Goal: Task Accomplishment & Management: Use online tool/utility

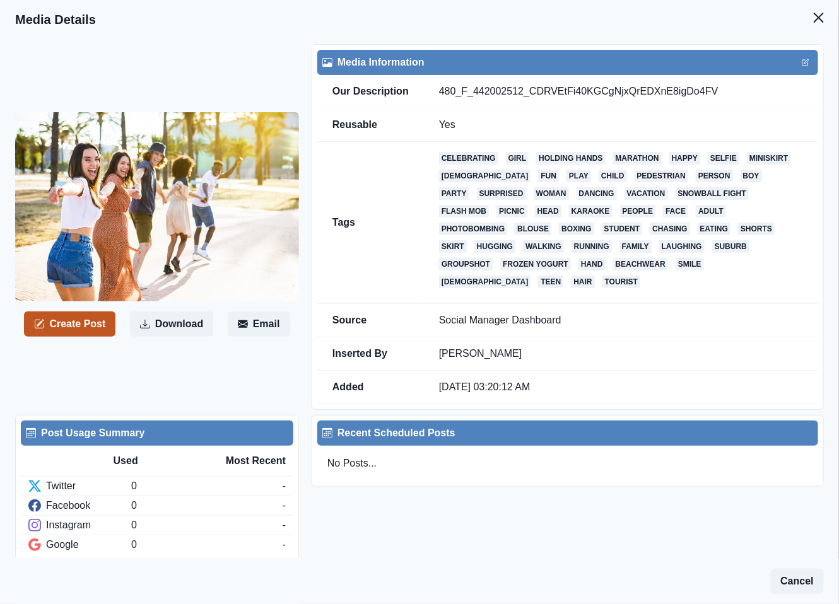
click at [67, 318] on button "Create Post" at bounding box center [69, 324] width 91 height 25
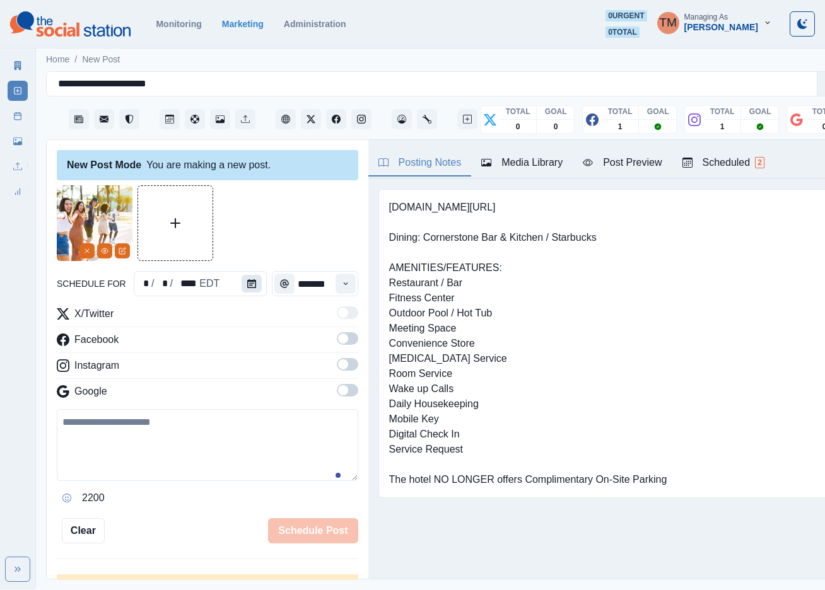
click at [247, 283] on icon "Calendar" at bounding box center [251, 283] width 9 height 9
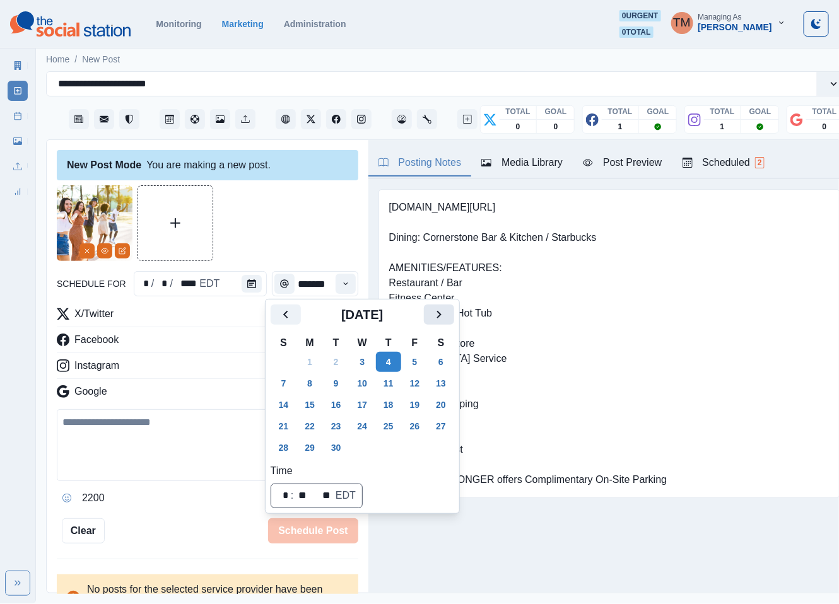
click at [430, 318] on button "Next" at bounding box center [439, 315] width 30 height 20
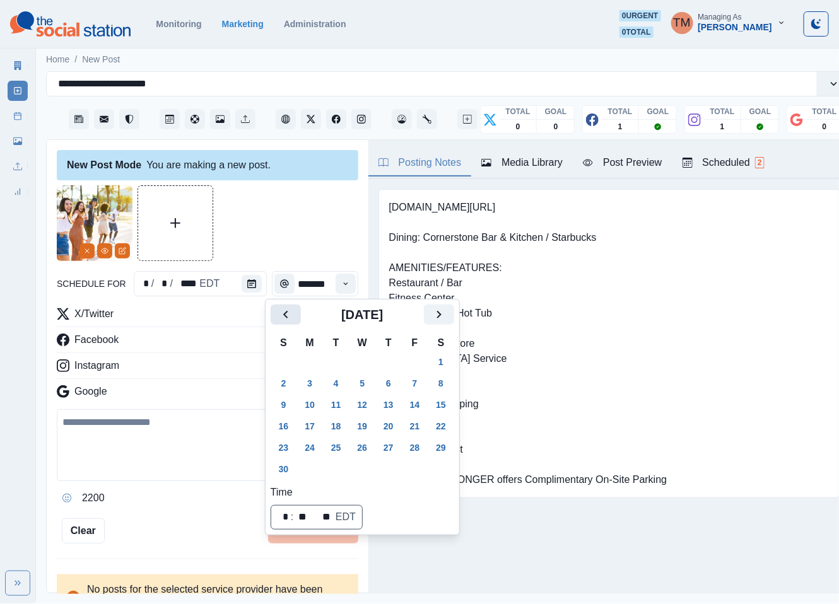
click at [292, 318] on icon "Previous" at bounding box center [285, 314] width 15 height 15
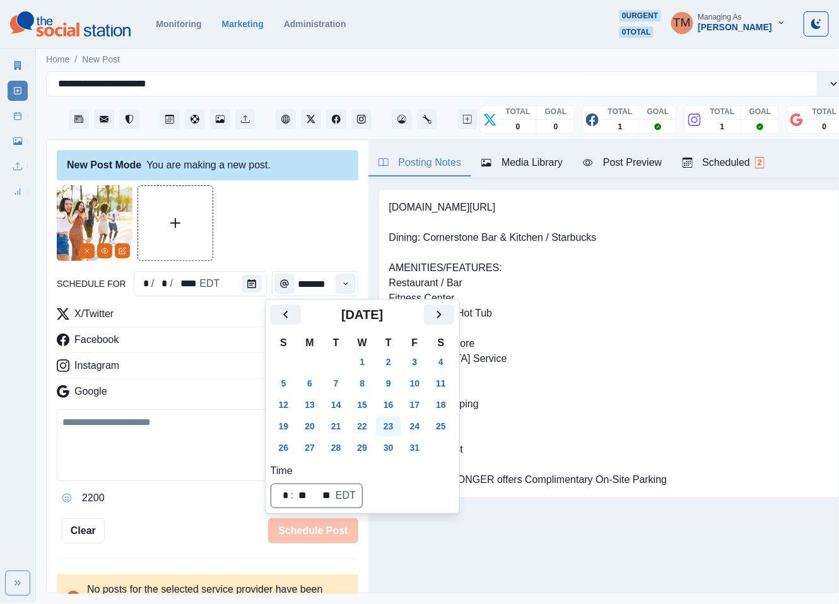
click at [394, 430] on button "23" at bounding box center [388, 426] width 25 height 20
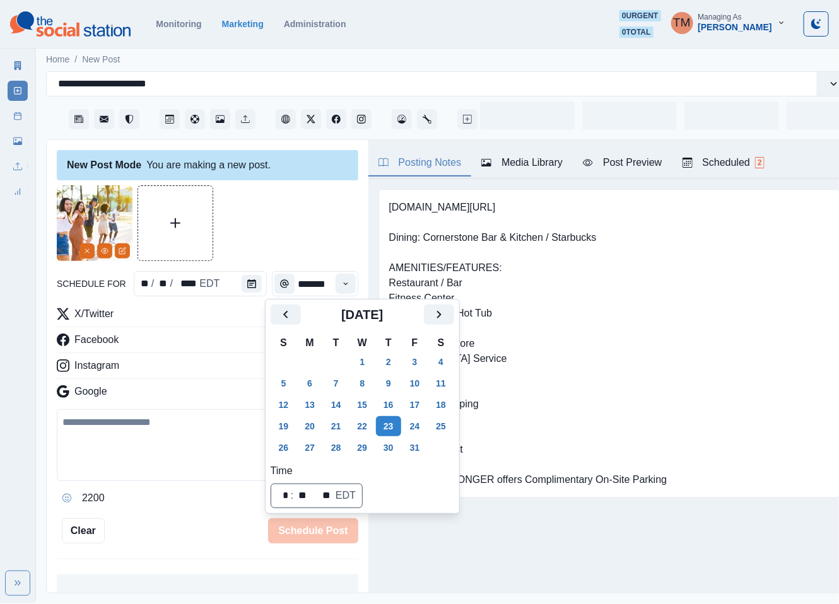
click at [148, 447] on textarea at bounding box center [208, 445] width 302 height 72
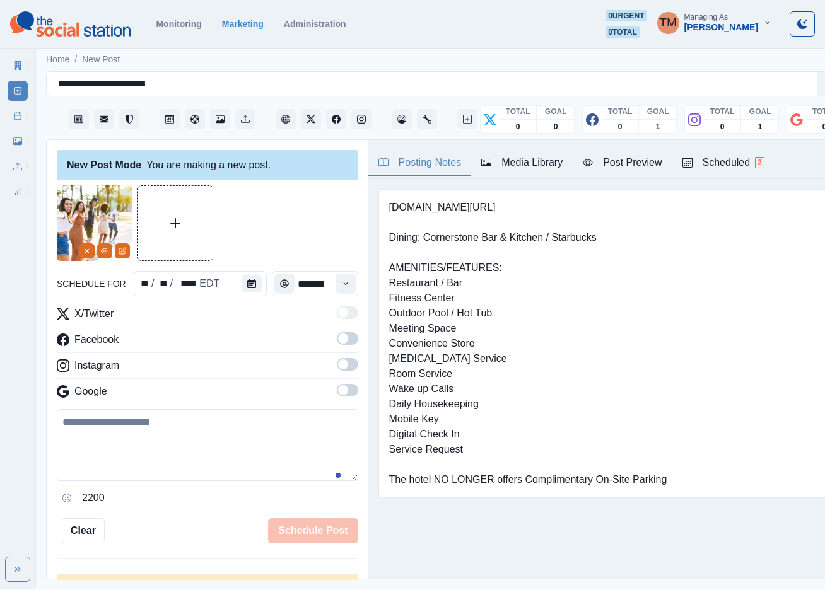
click at [150, 433] on textarea at bounding box center [208, 445] width 302 height 72
paste textarea "**********"
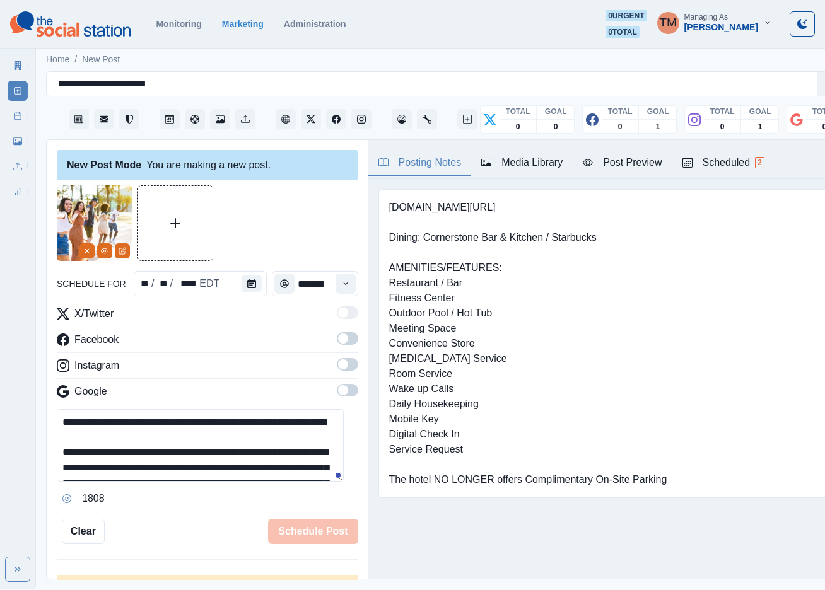
scroll to position [101, 0]
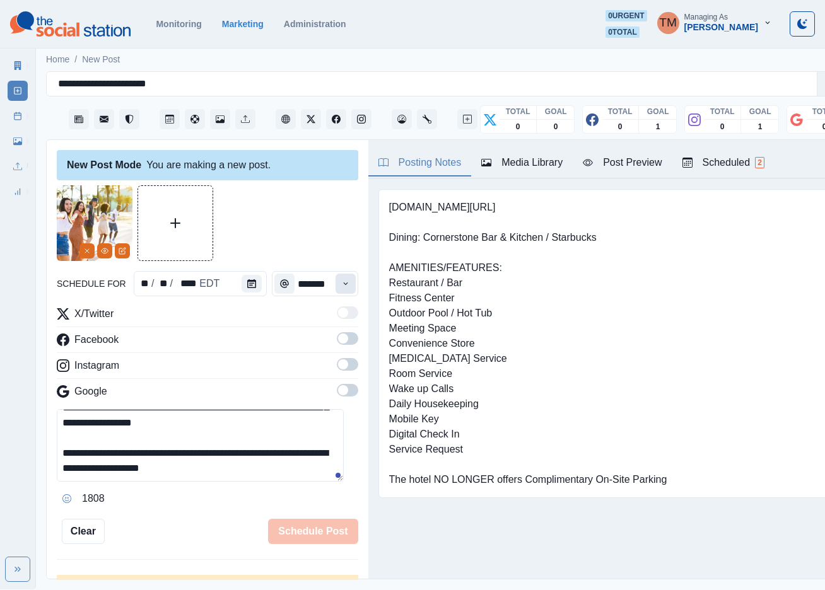
type textarea "**********"
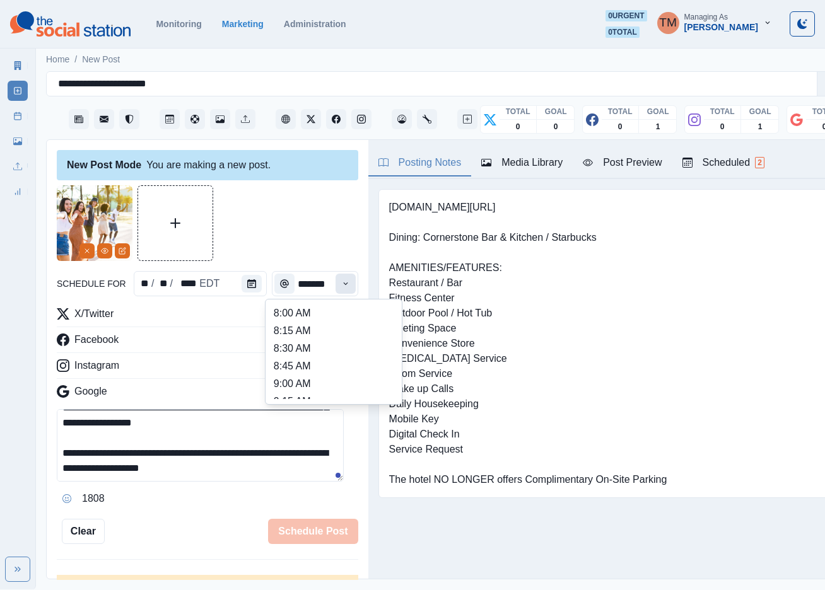
click at [336, 288] on button "Time" at bounding box center [346, 284] width 20 height 20
click at [303, 351] on li "12:30 PM" at bounding box center [334, 348] width 126 height 18
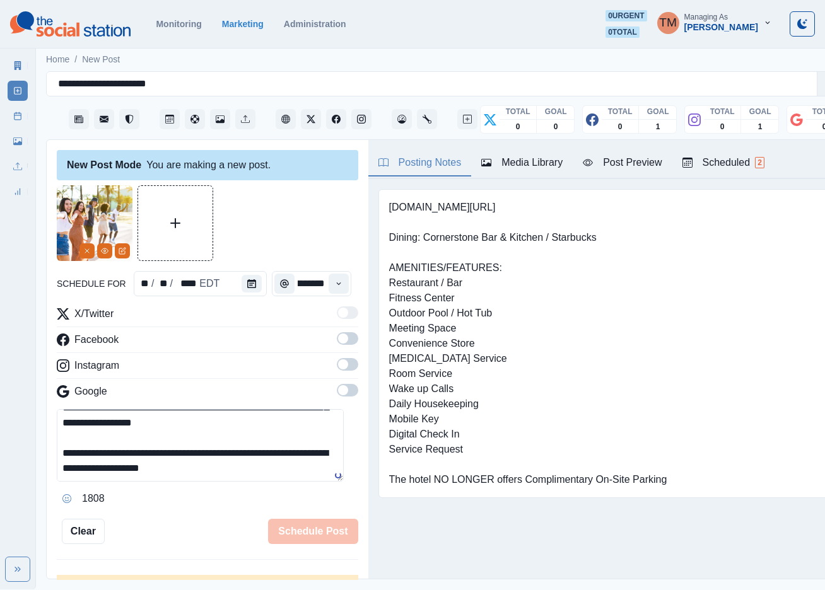
type input "********"
click at [338, 341] on span at bounding box center [347, 338] width 21 height 13
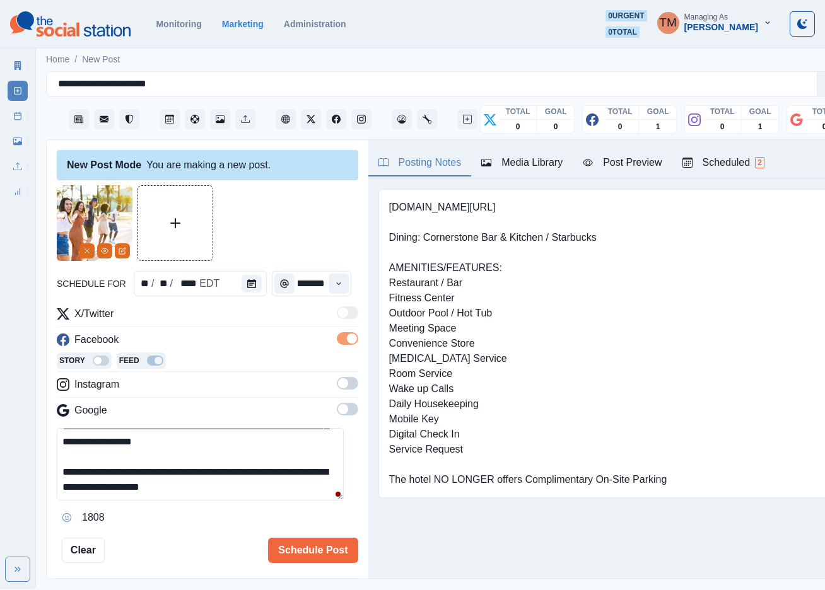
scroll to position [0, 0]
drag, startPoint x: 337, startPoint y: 390, endPoint x: 399, endPoint y: 335, distance: 83.1
click at [339, 387] on span at bounding box center [347, 383] width 21 height 13
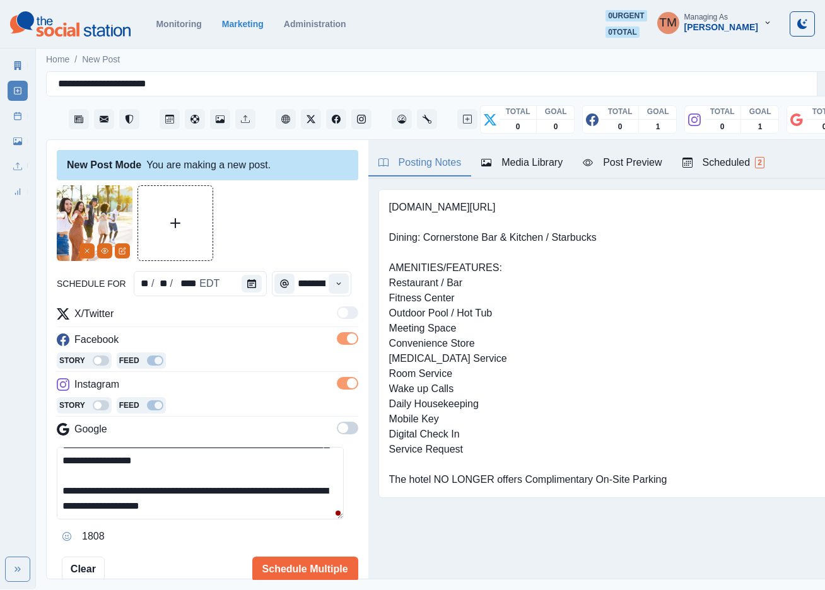
click at [632, 159] on div "Post Preview" at bounding box center [622, 162] width 79 height 15
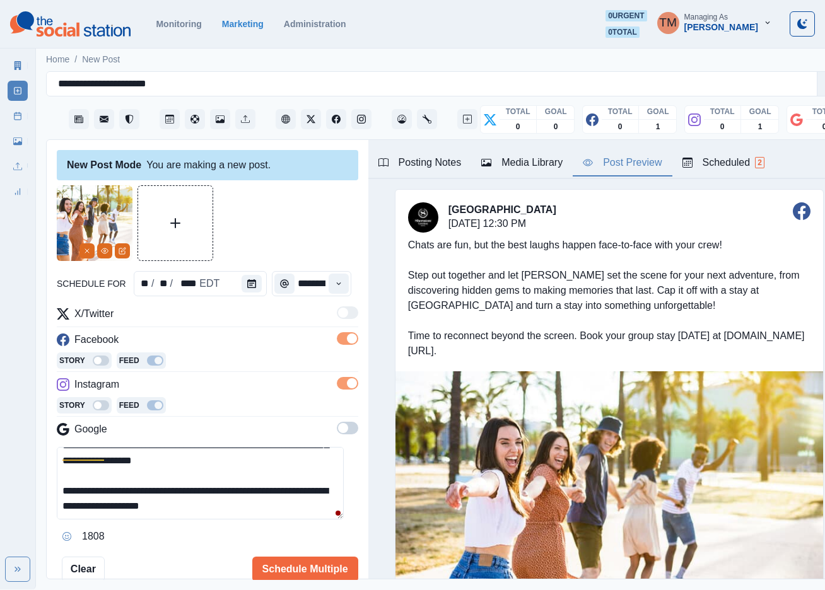
scroll to position [6, 0]
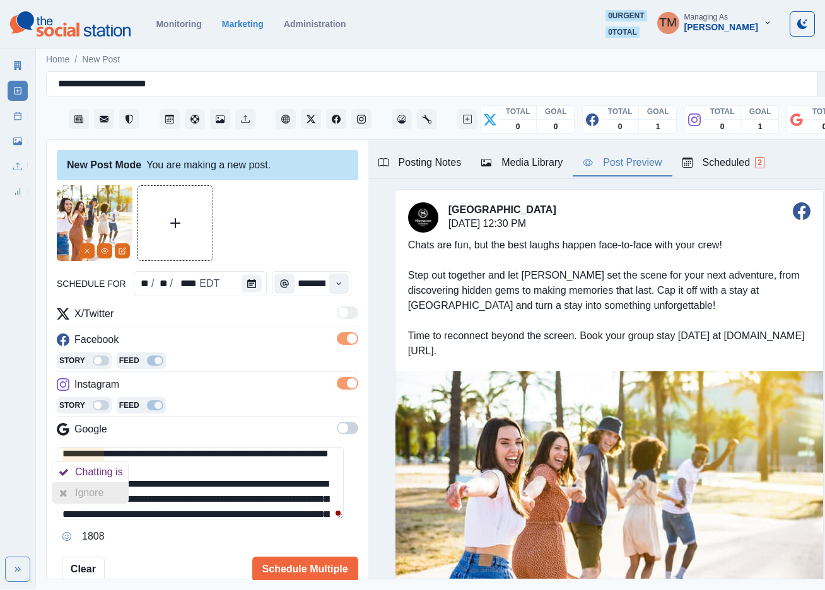
click at [90, 495] on div "Ignore" at bounding box center [91, 493] width 33 height 20
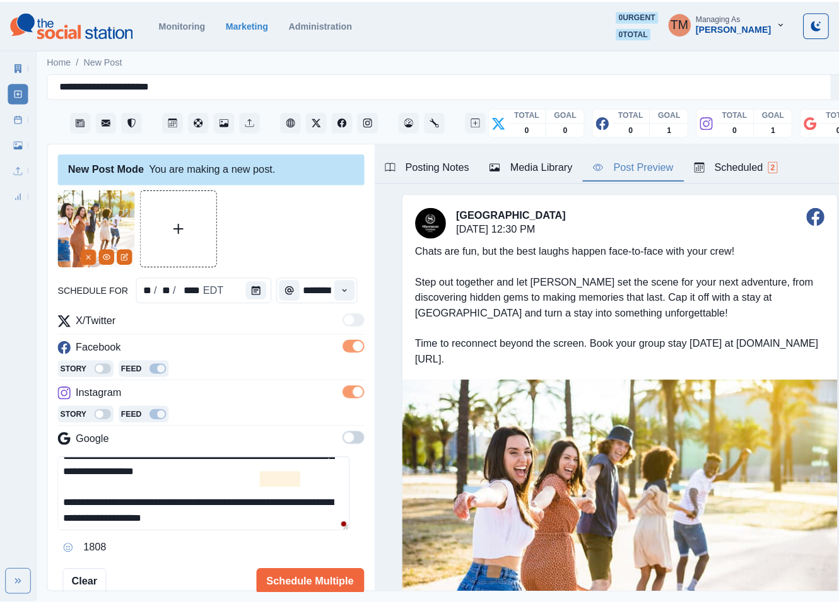
scroll to position [68, 0]
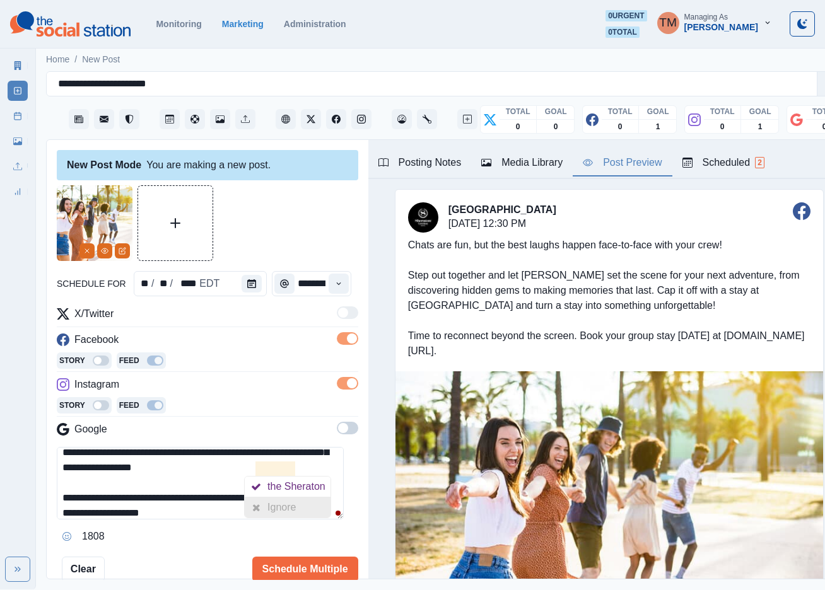
click at [283, 515] on div "Ignore" at bounding box center [283, 508] width 33 height 20
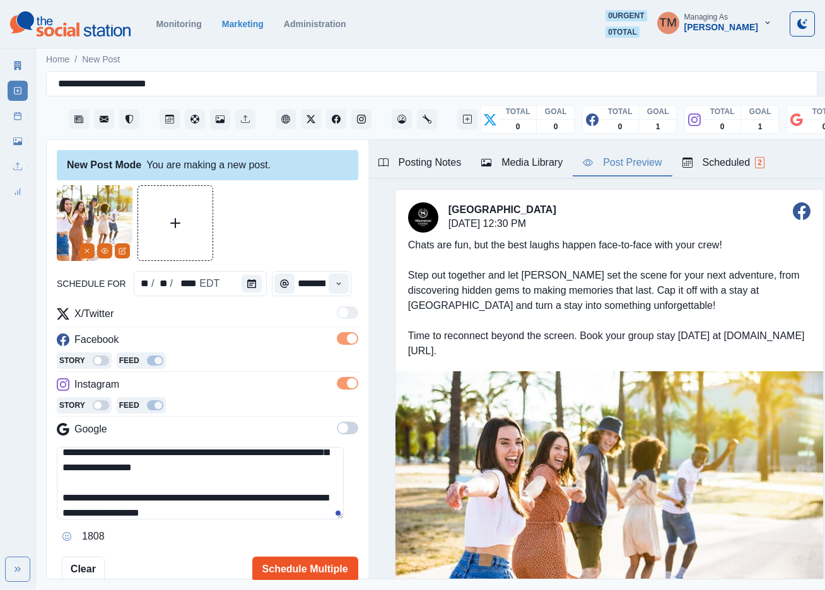
click at [294, 572] on button "Schedule Multiple" at bounding box center [305, 569] width 106 height 25
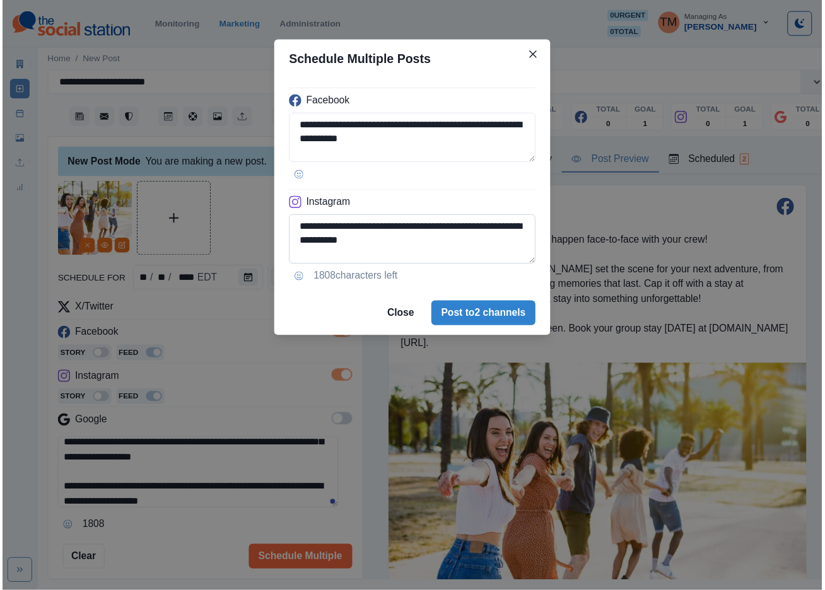
scroll to position [114, 0]
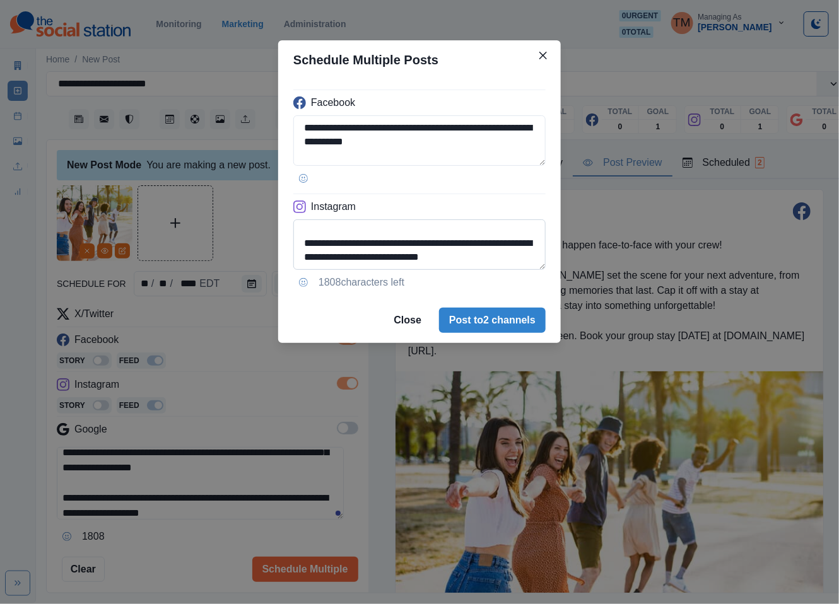
drag, startPoint x: 394, startPoint y: 259, endPoint x: 529, endPoint y: 263, distance: 134.4
click at [529, 263] on textarea "**********" at bounding box center [419, 245] width 252 height 50
paste textarea
type textarea "**********"
click at [511, 312] on button "Post to 2 channels" at bounding box center [492, 320] width 107 height 25
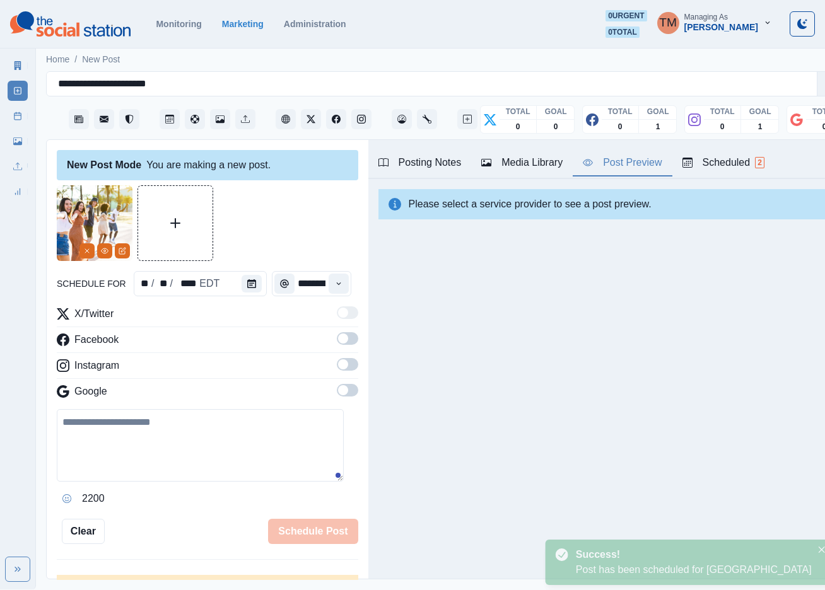
scroll to position [0, 0]
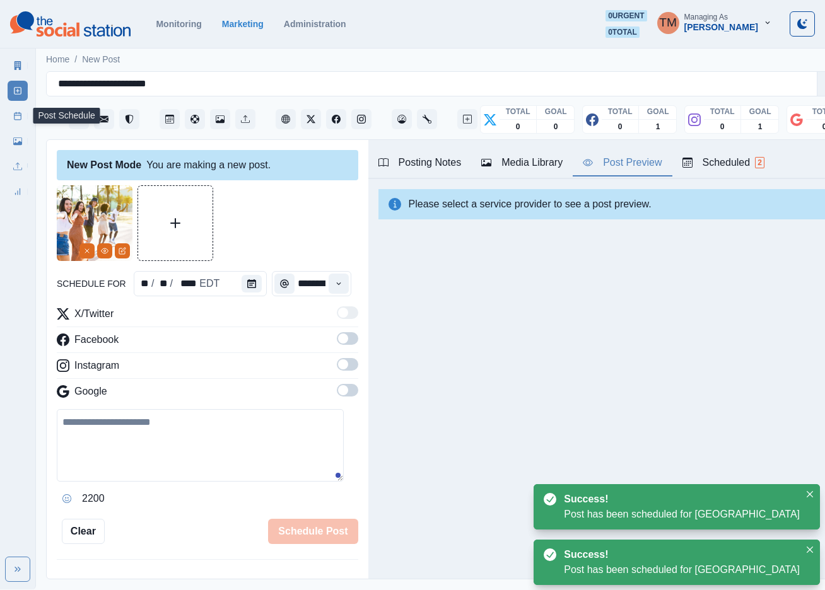
click at [16, 114] on icon at bounding box center [17, 116] width 9 height 9
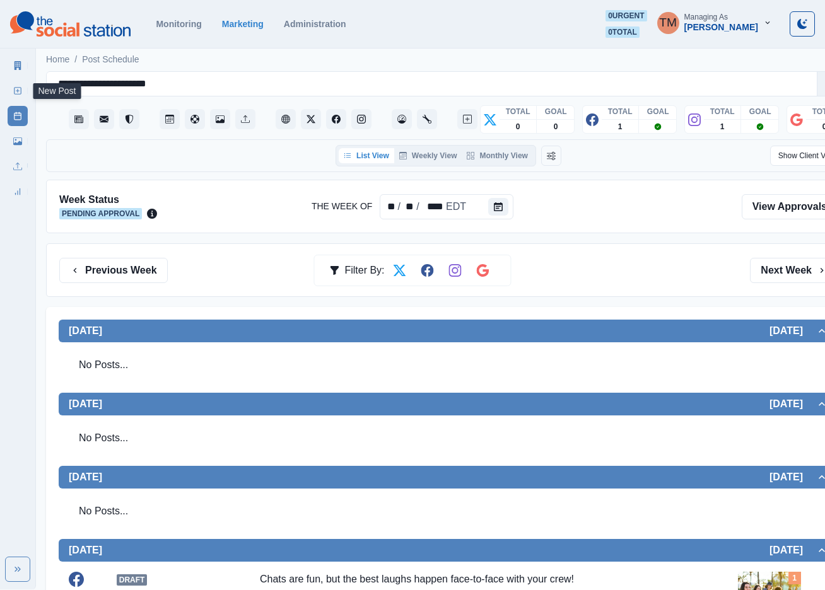
click at [21, 88] on rect at bounding box center [18, 91] width 7 height 7
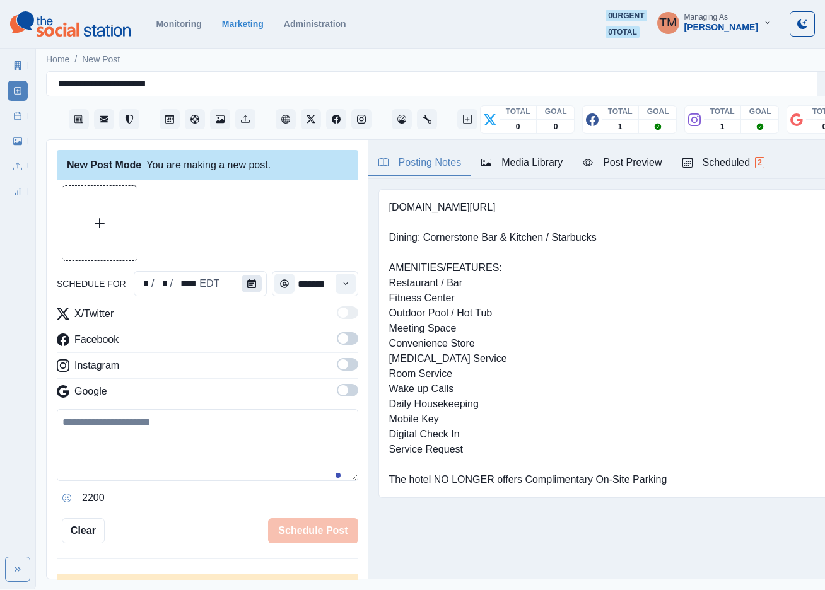
click at [248, 285] on icon "Calendar" at bounding box center [251, 283] width 9 height 9
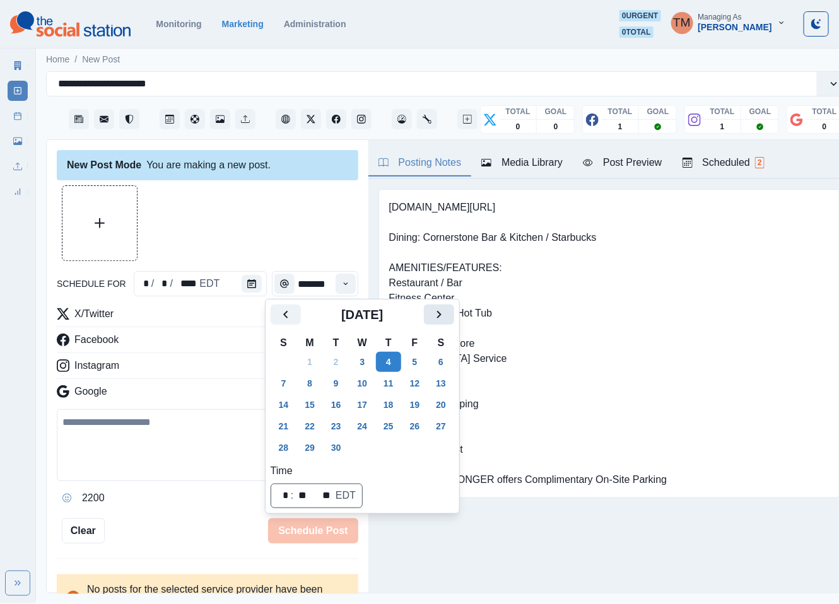
click at [453, 318] on button "Next" at bounding box center [439, 315] width 30 height 20
click at [309, 425] on button "20" at bounding box center [309, 426] width 25 height 20
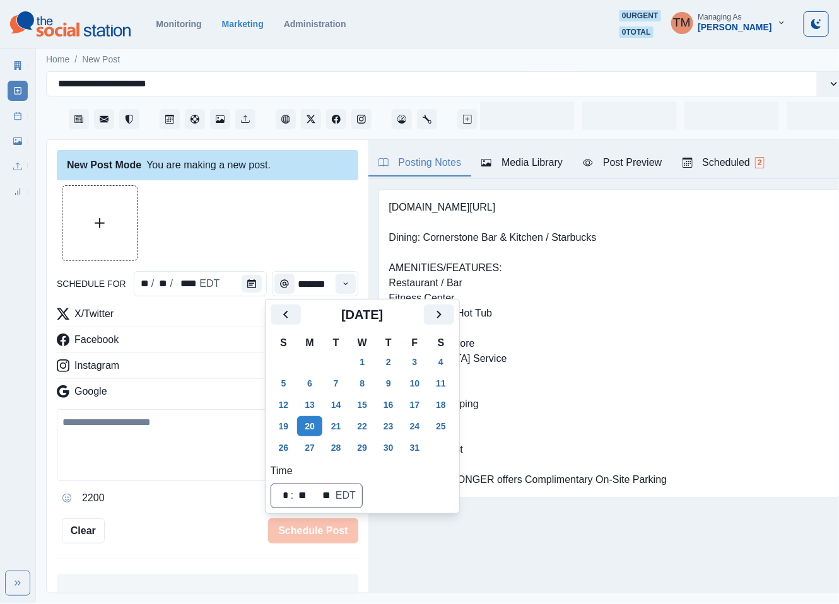
click at [279, 221] on div at bounding box center [208, 223] width 302 height 76
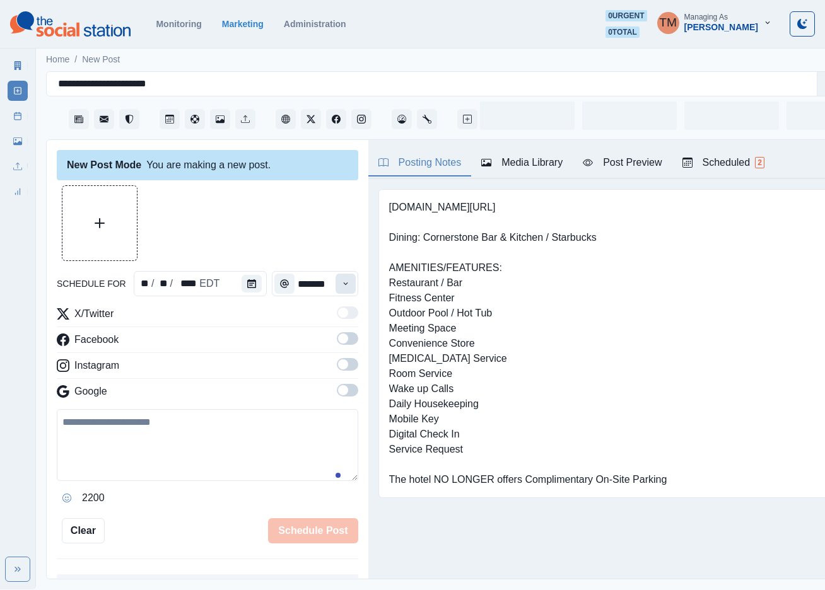
click at [341, 286] on icon "Time" at bounding box center [345, 283] width 9 height 9
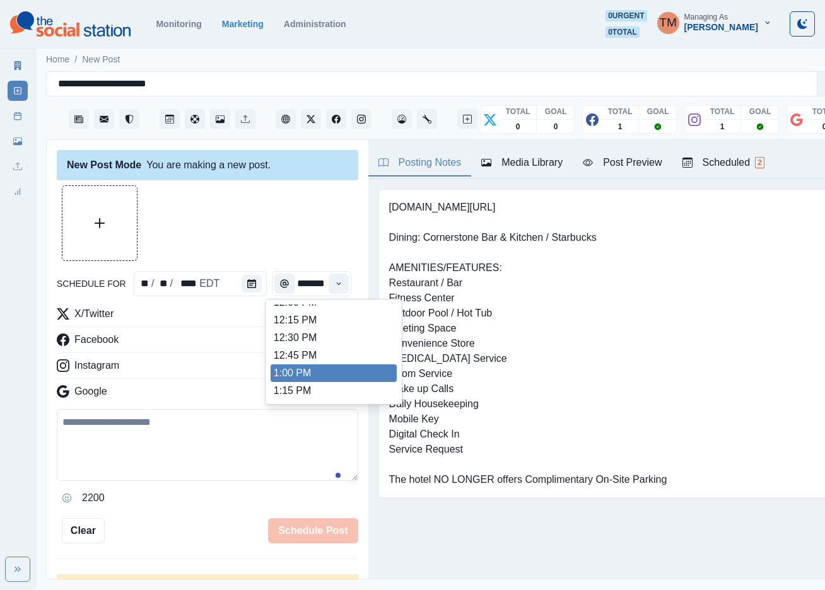
scroll to position [322, 0]
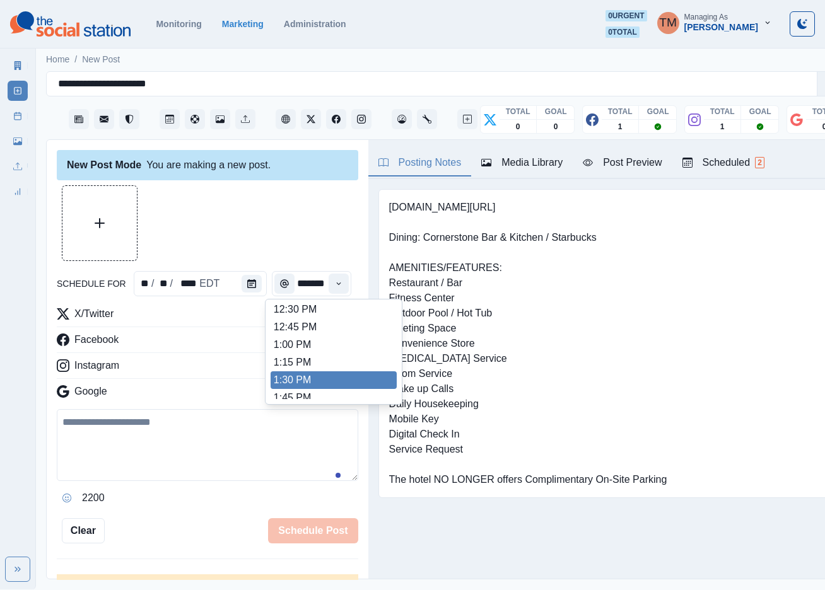
click at [302, 373] on li "1:30 PM" at bounding box center [334, 381] width 126 height 18
type input "*******"
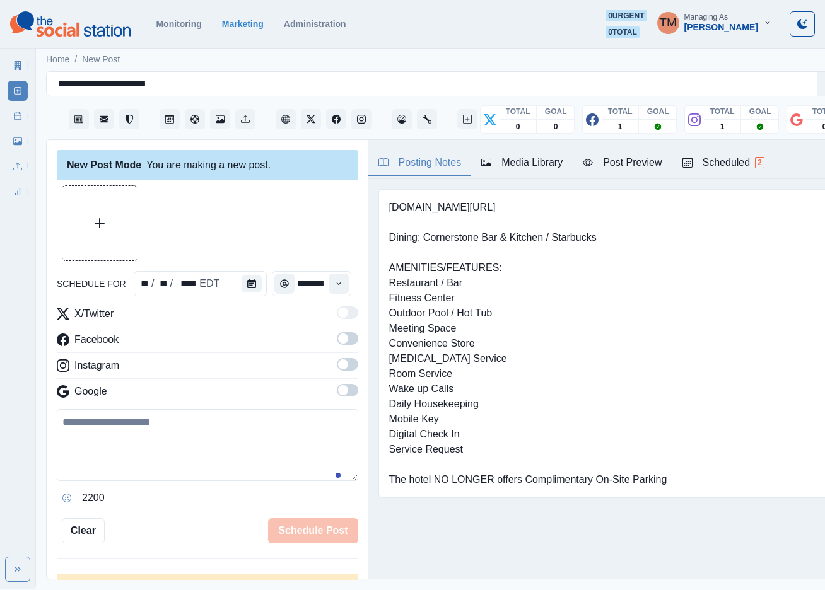
drag, startPoint x: 335, startPoint y: 341, endPoint x: 341, endPoint y: 370, distance: 29.0
click at [337, 343] on span at bounding box center [347, 338] width 21 height 13
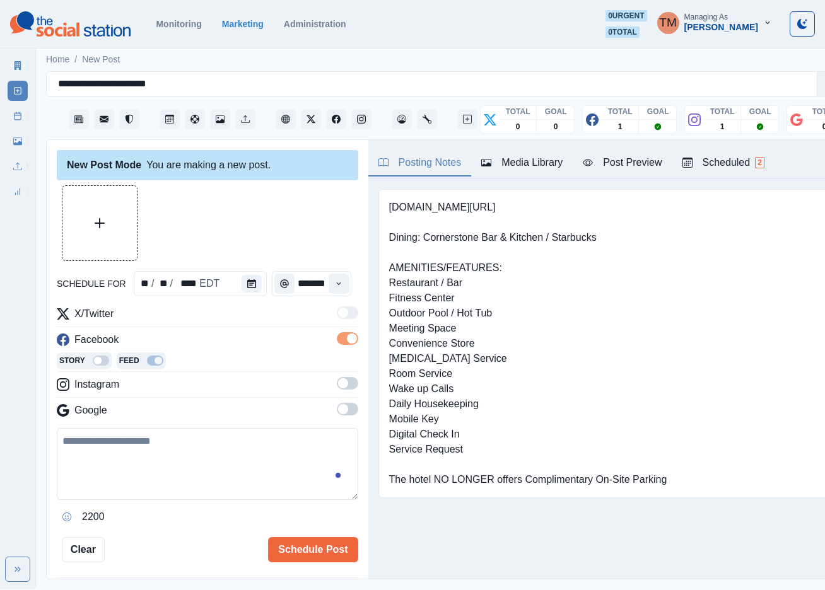
click at [341, 383] on span at bounding box center [347, 383] width 21 height 13
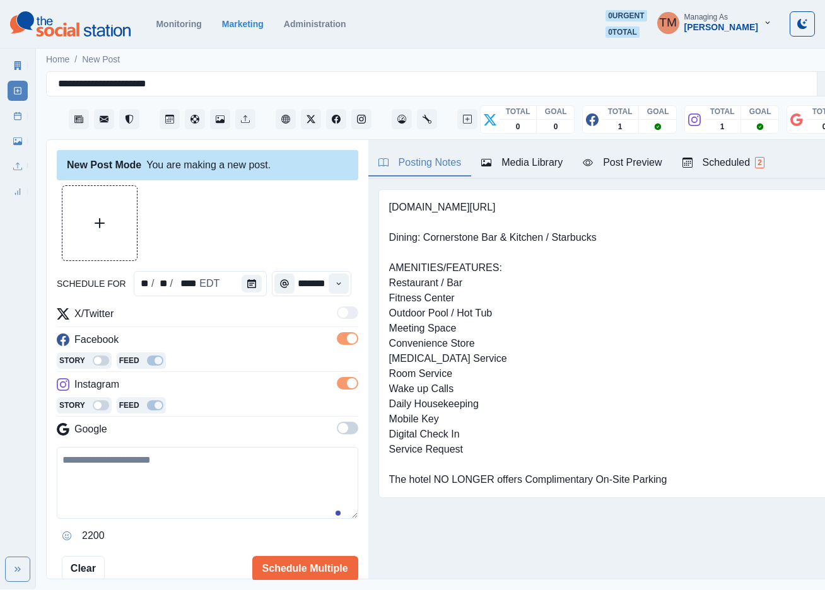
click at [160, 483] on textarea at bounding box center [208, 483] width 302 height 72
paste textarea "**********"
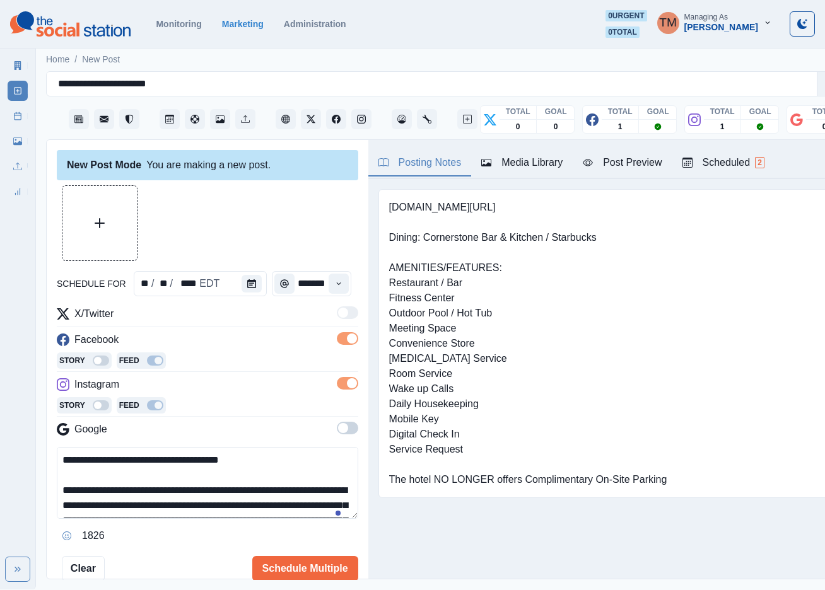
scroll to position [101, 0]
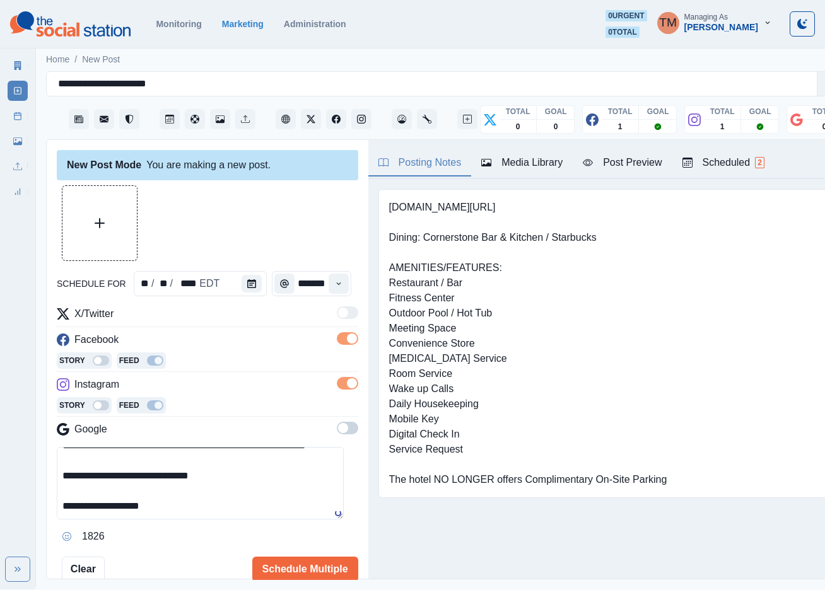
type textarea "**********"
click at [276, 576] on button "Schedule Multiple" at bounding box center [305, 569] width 106 height 25
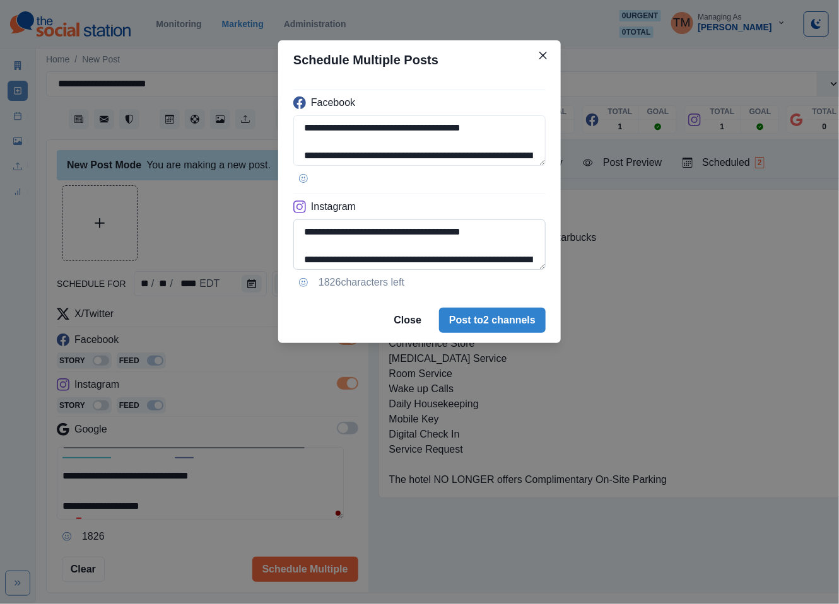
click at [370, 259] on textarea "**********" at bounding box center [419, 245] width 252 height 50
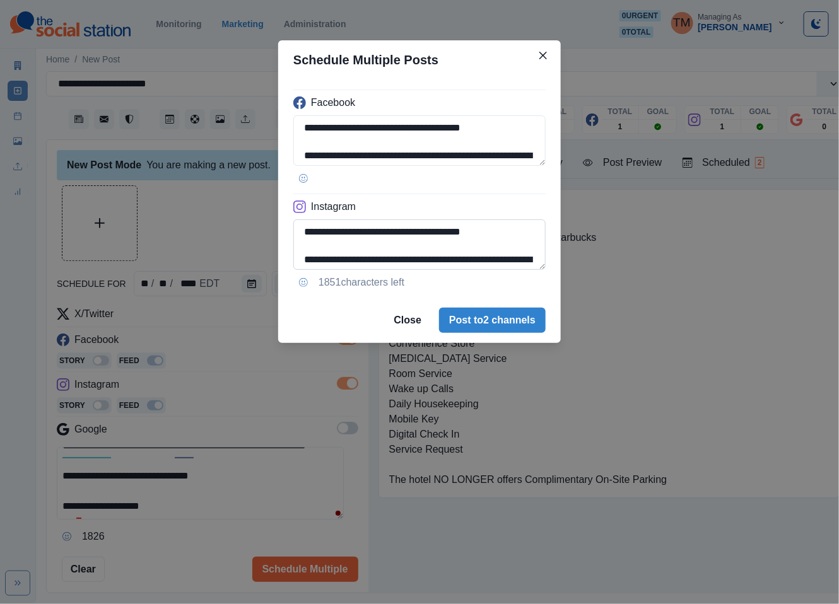
paste textarea "**********"
type textarea "**********"
click at [233, 223] on div "**********" at bounding box center [419, 302] width 839 height 604
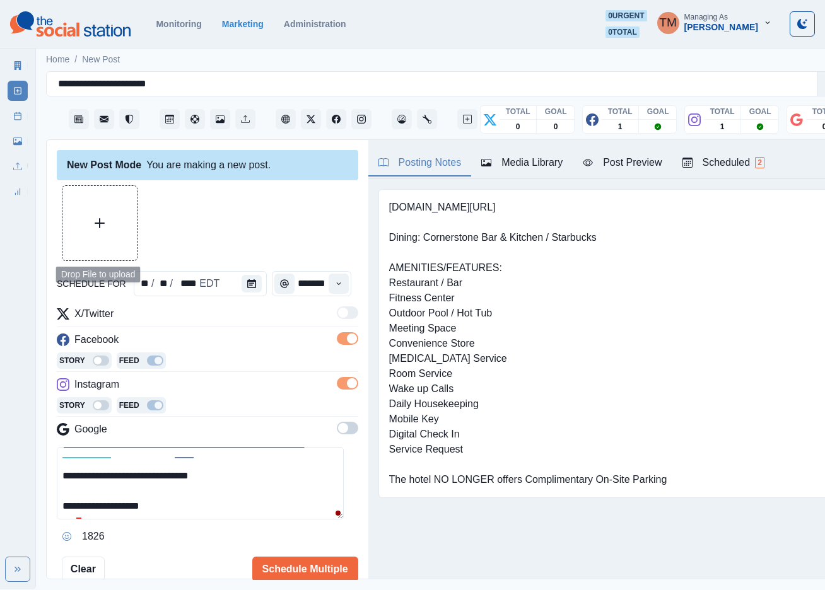
click at [109, 223] on button "Upload Media" at bounding box center [99, 223] width 74 height 74
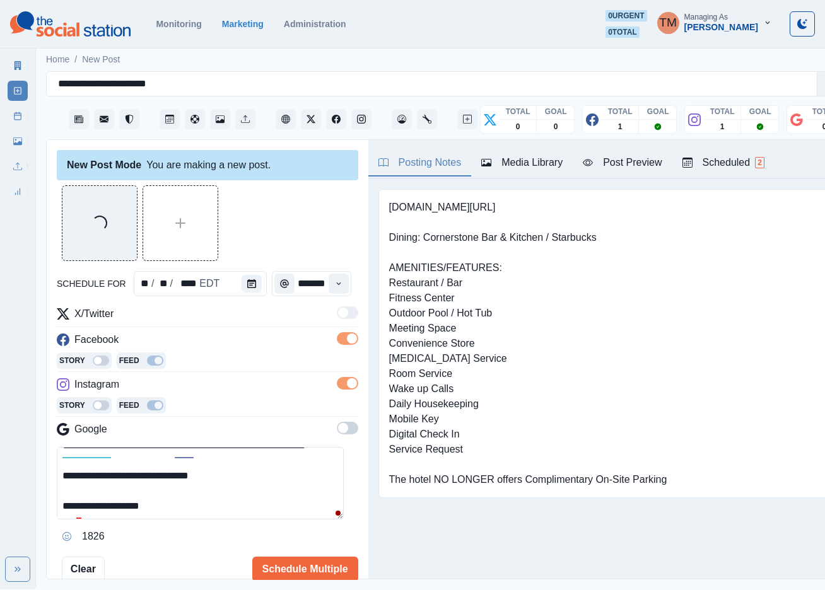
click at [635, 163] on div "Post Preview" at bounding box center [622, 162] width 79 height 15
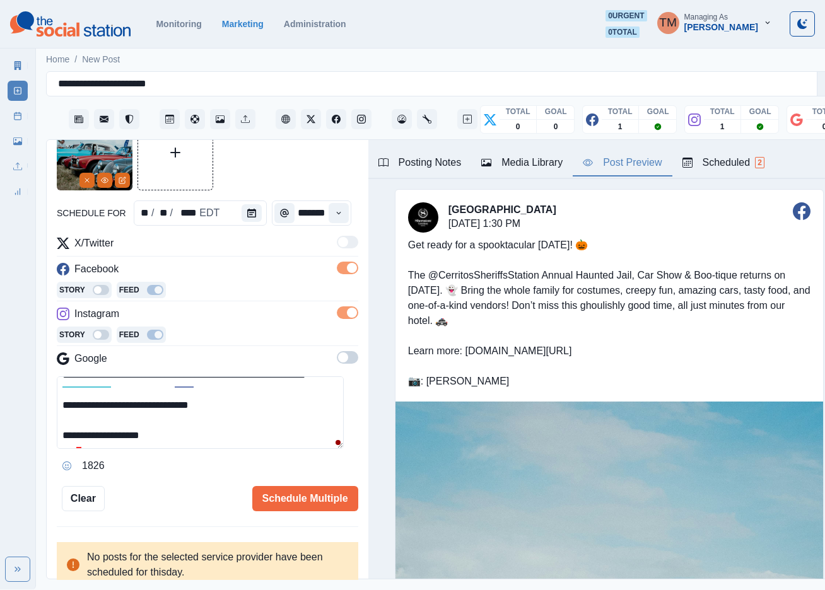
scroll to position [74, 0]
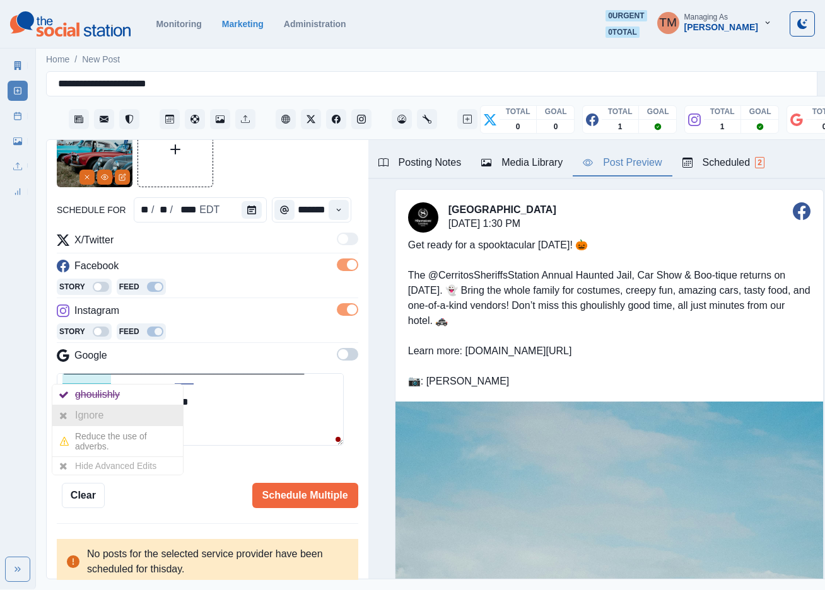
drag, startPoint x: 117, startPoint y: 418, endPoint x: 144, endPoint y: 406, distance: 29.3
click at [119, 417] on div "Ignore" at bounding box center [117, 416] width 131 height 20
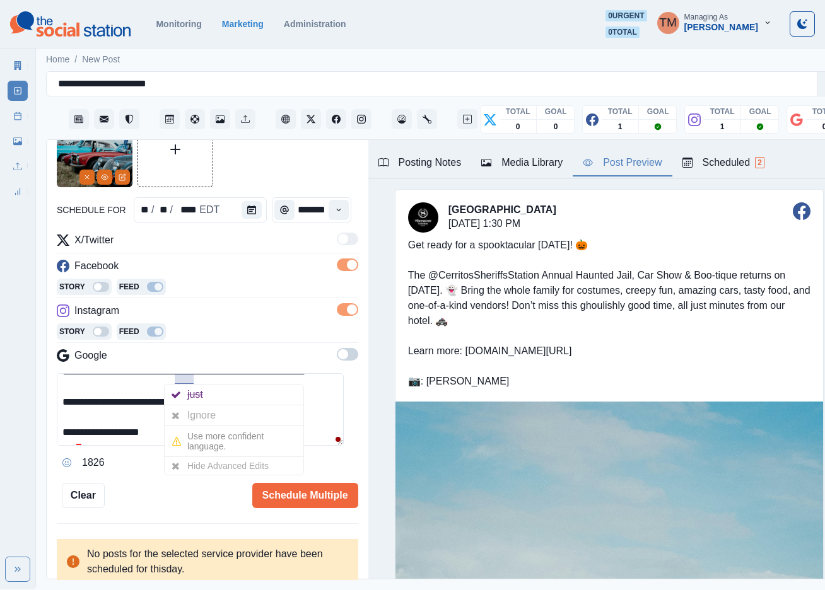
drag, startPoint x: 182, startPoint y: 414, endPoint x: 188, endPoint y: 415, distance: 6.3
click at [184, 415] on div at bounding box center [176, 416] width 23 height 20
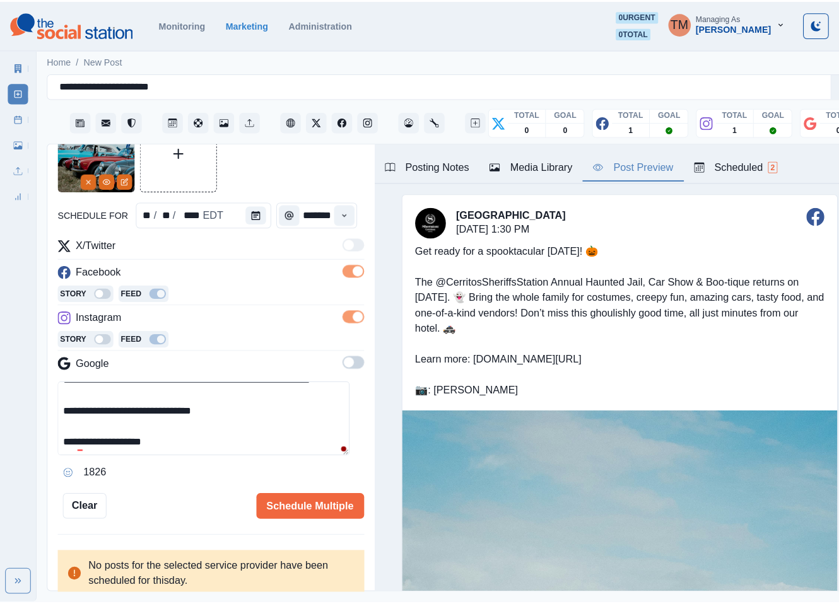
scroll to position [105, 0]
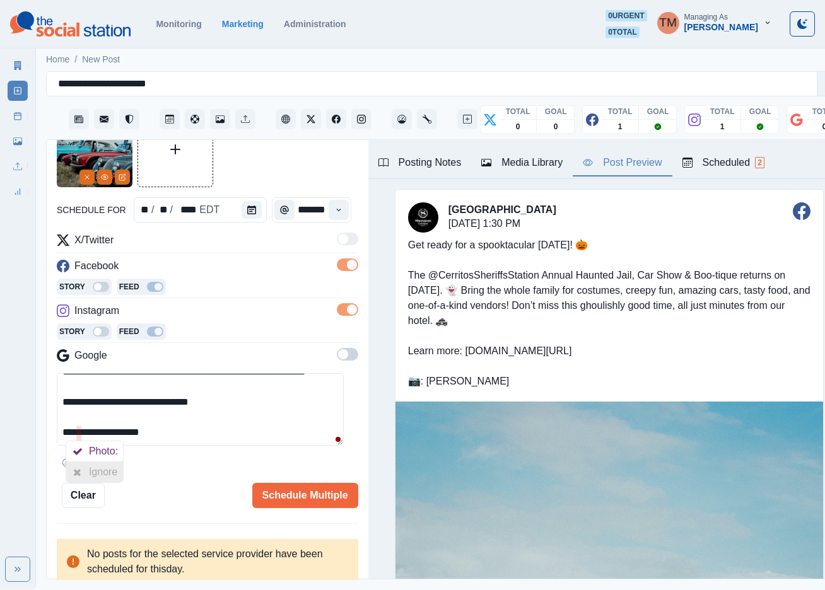
click at [86, 468] on div at bounding box center [77, 472] width 23 height 20
click at [297, 502] on button "Schedule Multiple" at bounding box center [305, 495] width 106 height 25
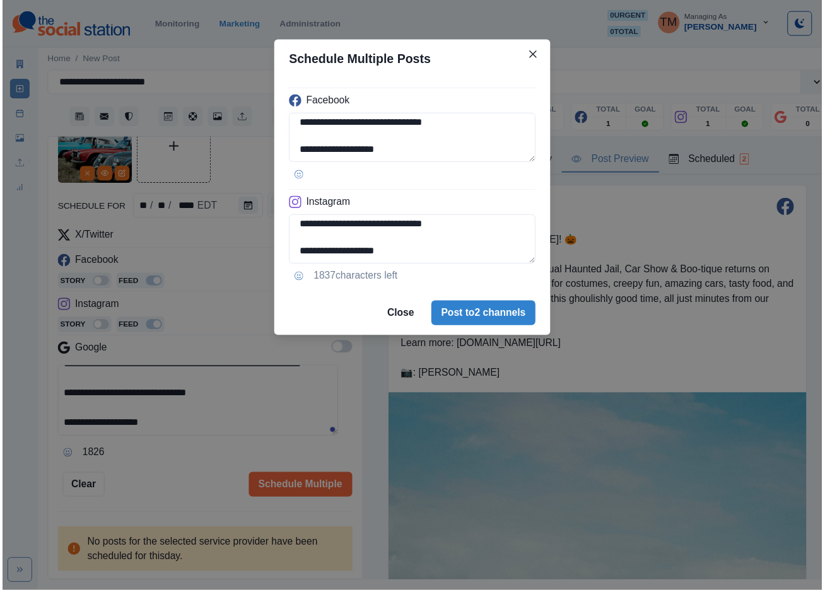
scroll to position [127, 0]
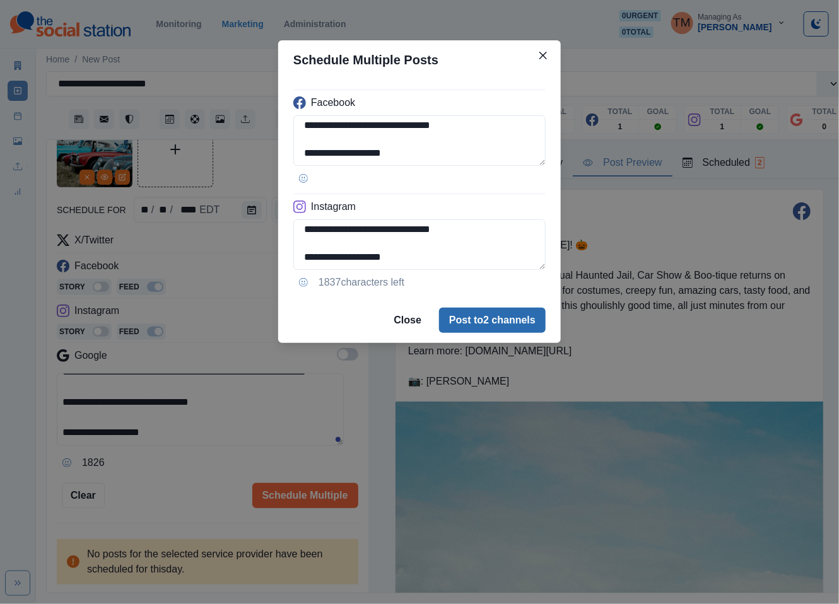
click at [523, 328] on button "Post to 2 channels" at bounding box center [492, 320] width 107 height 25
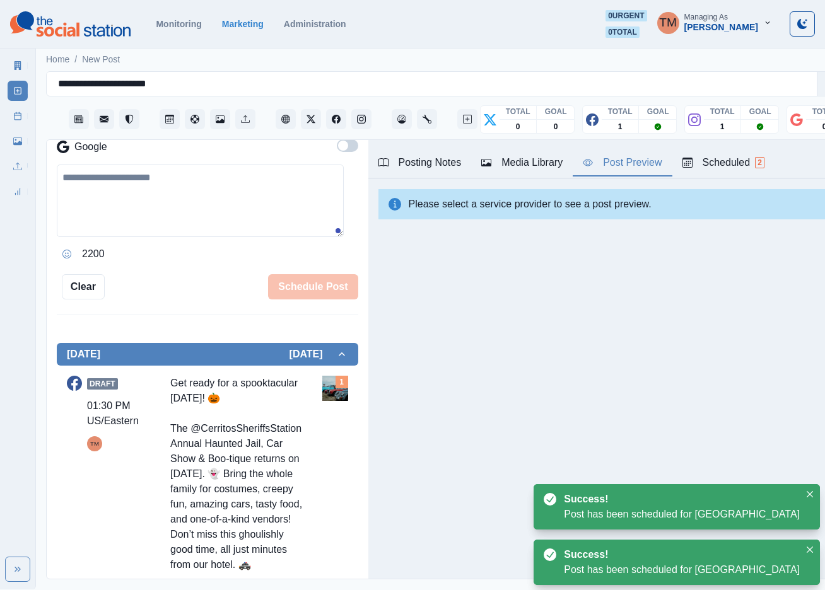
scroll to position [452, 0]
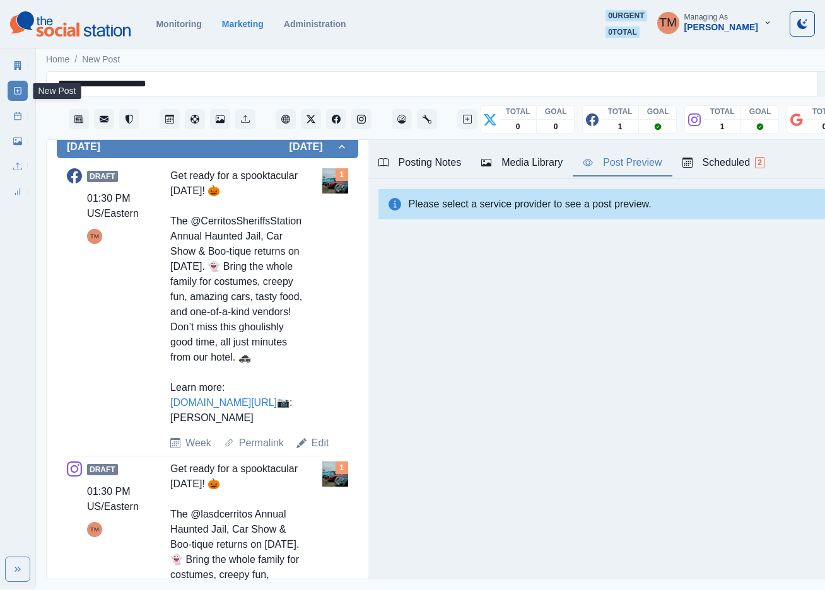
click at [12, 112] on link "Post Schedule" at bounding box center [18, 116] width 20 height 20
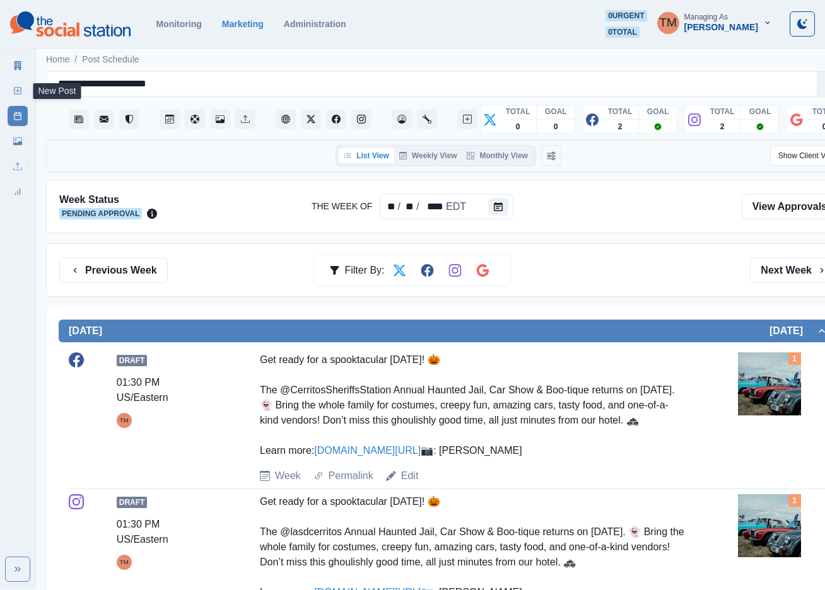
click at [12, 85] on link "New Post" at bounding box center [18, 91] width 20 height 20
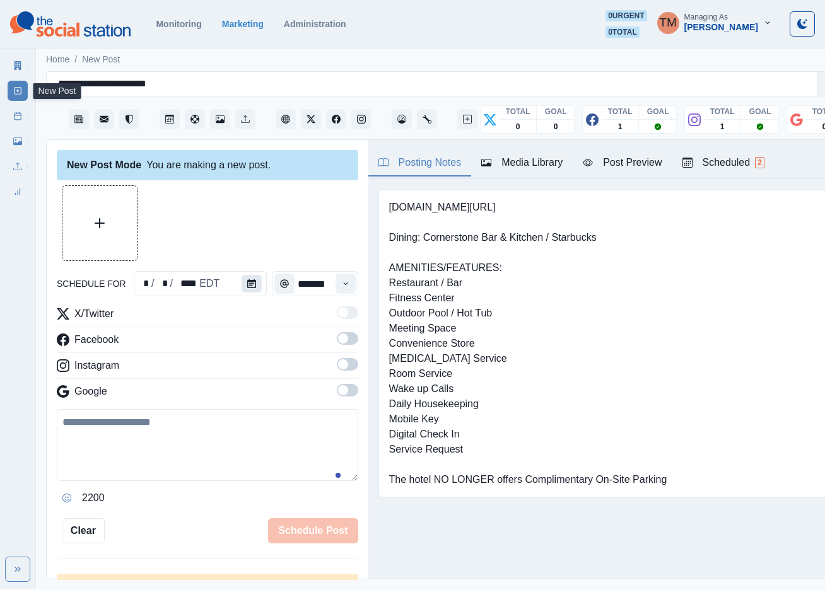
click at [247, 284] on icon "Calendar" at bounding box center [251, 283] width 9 height 9
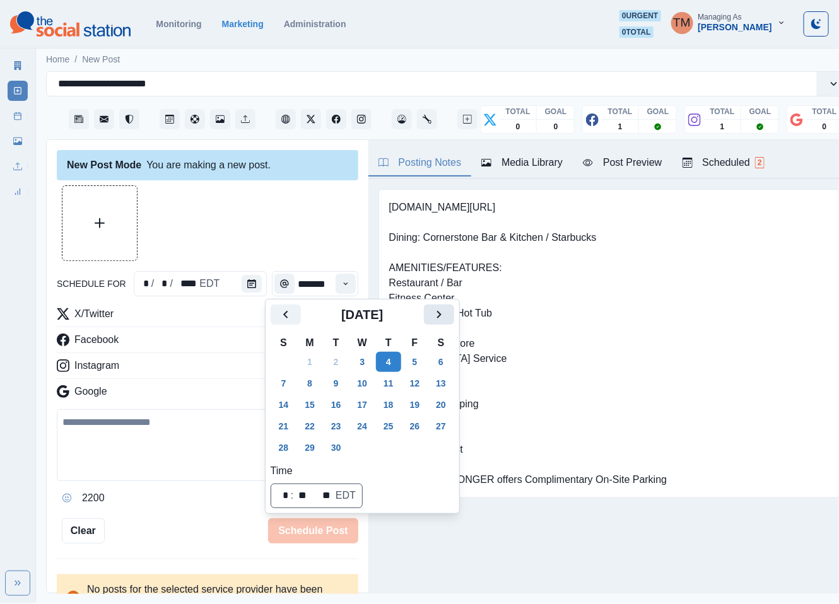
click at [434, 316] on icon "Next" at bounding box center [439, 314] width 15 height 15
click at [337, 449] on button "28" at bounding box center [336, 448] width 25 height 20
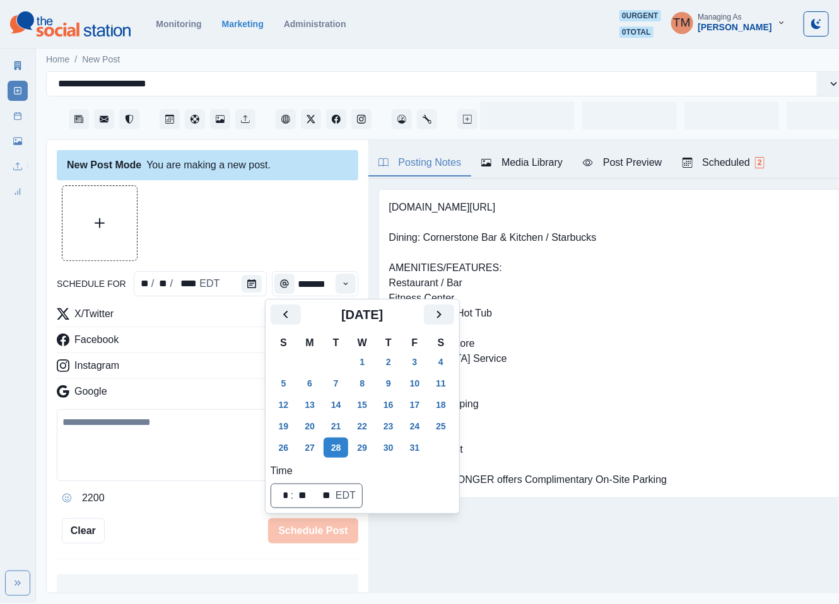
click at [252, 223] on div at bounding box center [208, 223] width 302 height 76
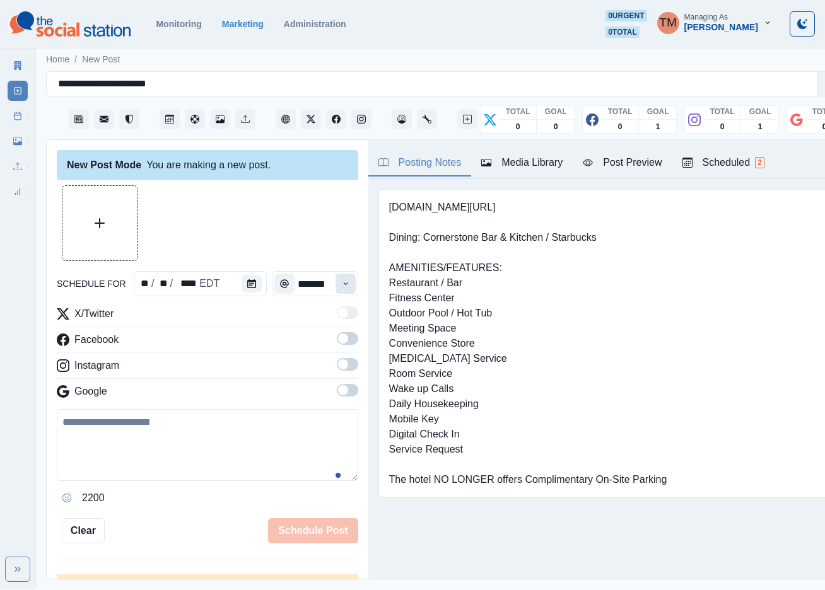
click at [341, 281] on icon "Time" at bounding box center [345, 283] width 9 height 9
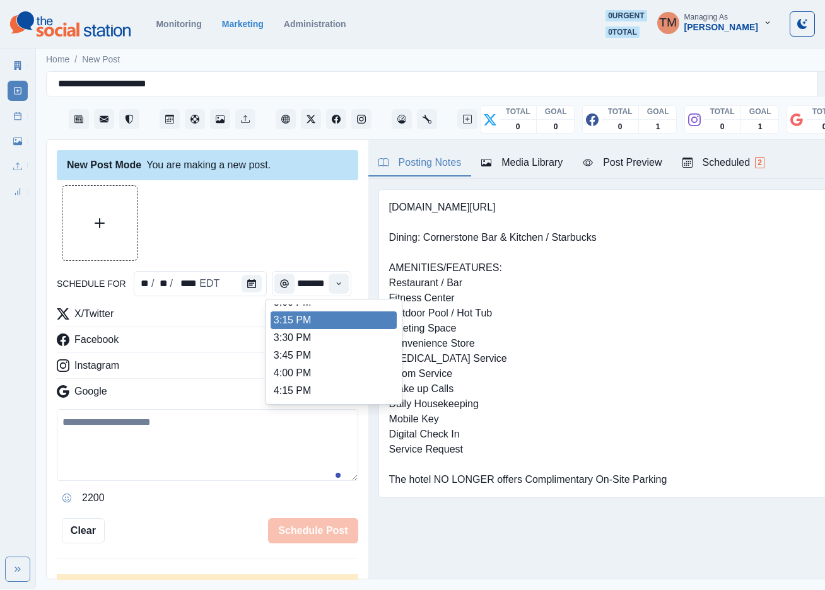
scroll to position [411, 0]
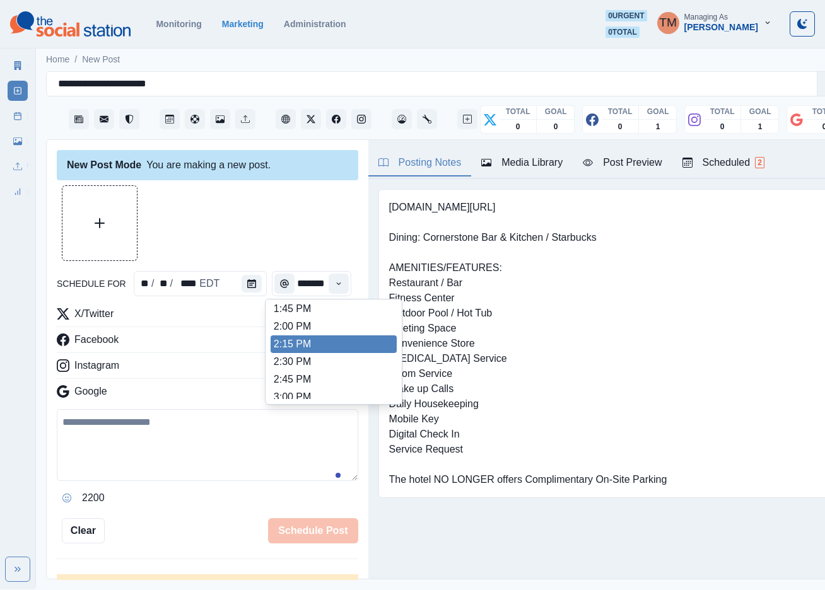
click at [345, 344] on li "2:15 PM" at bounding box center [334, 345] width 126 height 18
type input "*******"
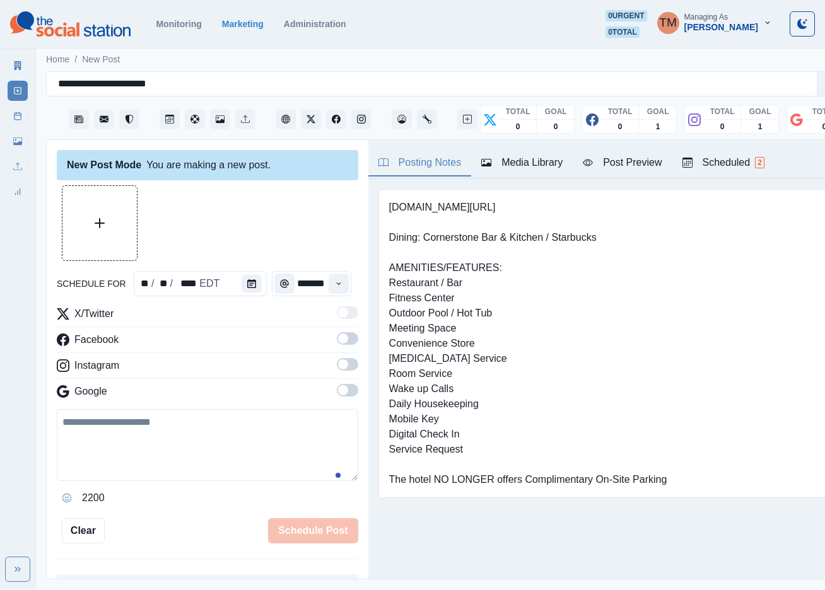
drag, startPoint x: 331, startPoint y: 337, endPoint x: 344, endPoint y: 372, distance: 37.1
click at [338, 339] on span at bounding box center [343, 339] width 10 height 10
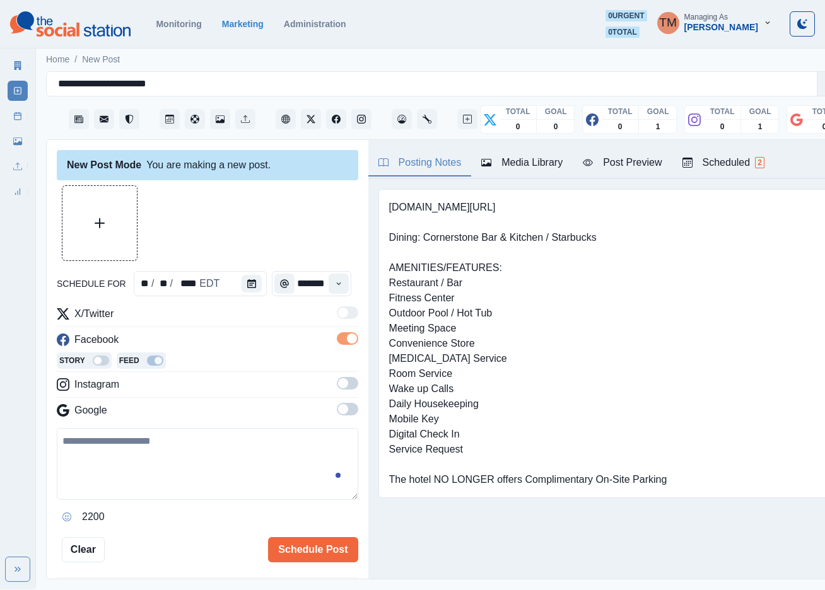
scroll to position [0, 0]
click at [337, 385] on span at bounding box center [347, 383] width 21 height 13
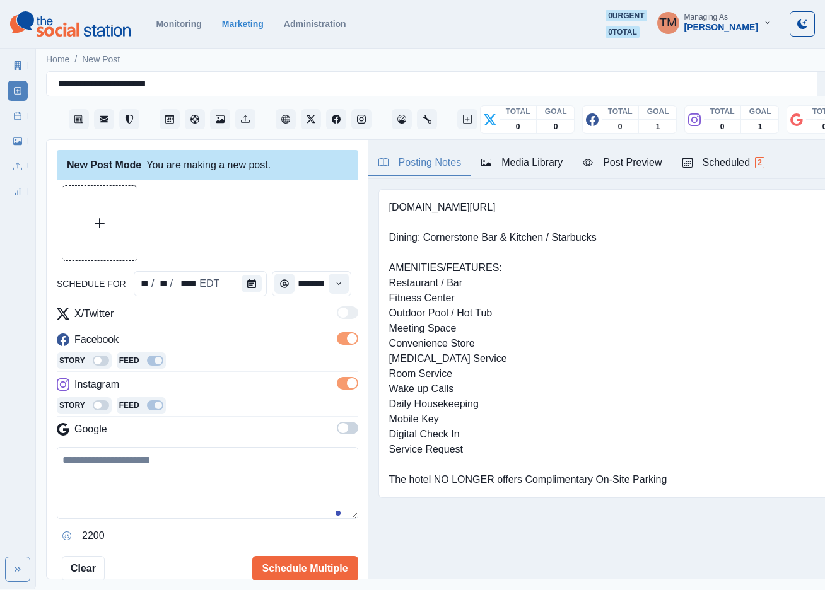
drag, startPoint x: 177, startPoint y: 488, endPoint x: 187, endPoint y: 483, distance: 11.9
click at [178, 487] on textarea at bounding box center [208, 483] width 302 height 72
paste textarea "**********"
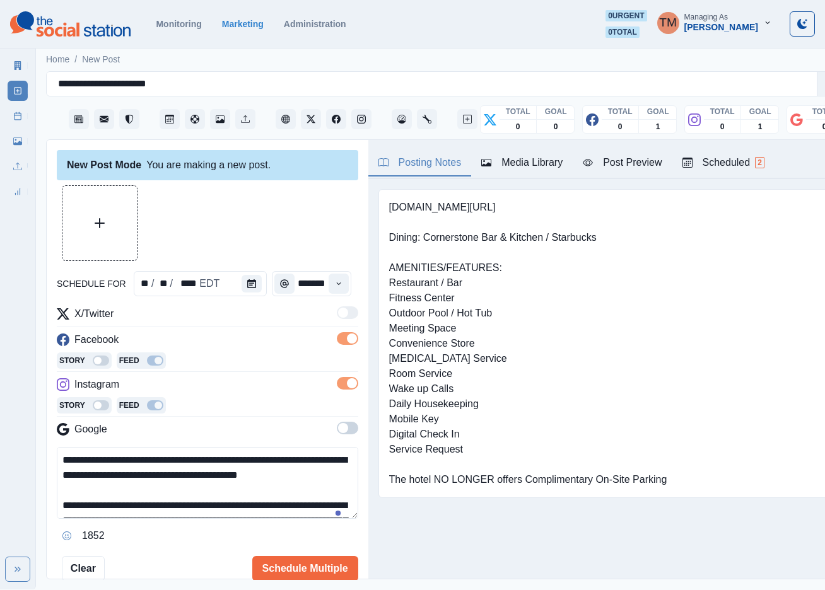
scroll to position [86, 0]
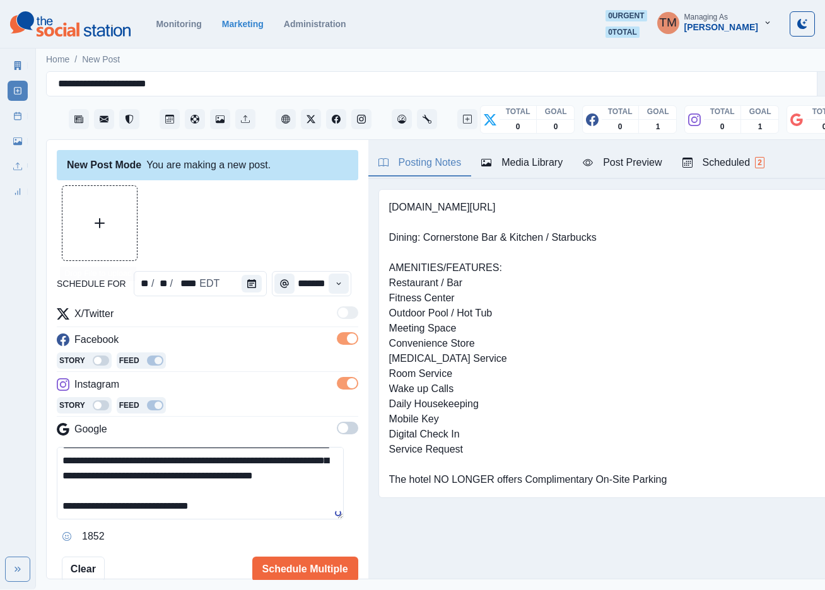
type textarea "**********"
click at [112, 214] on button "Upload Media" at bounding box center [99, 223] width 74 height 74
click at [630, 161] on div "Post Preview" at bounding box center [622, 162] width 79 height 15
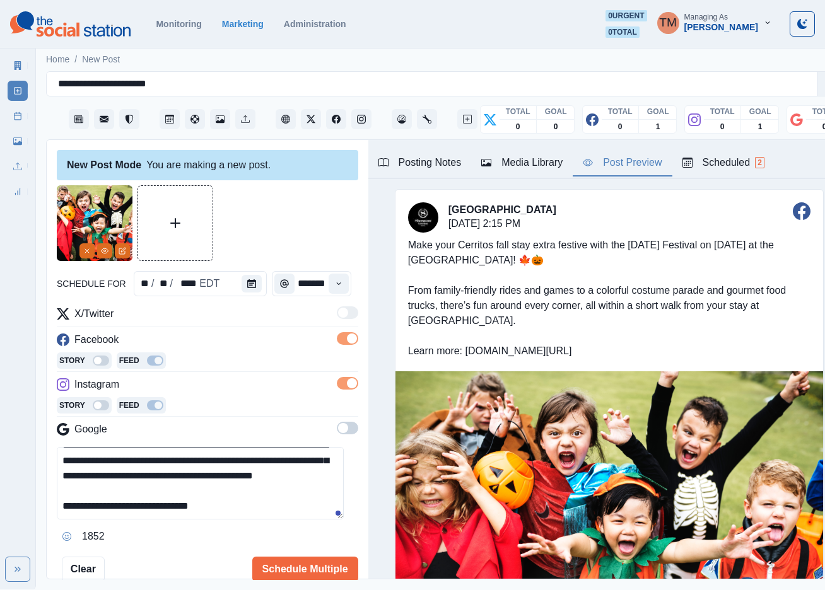
scroll to position [90, 0]
click at [292, 565] on button "Schedule Multiple" at bounding box center [305, 569] width 106 height 25
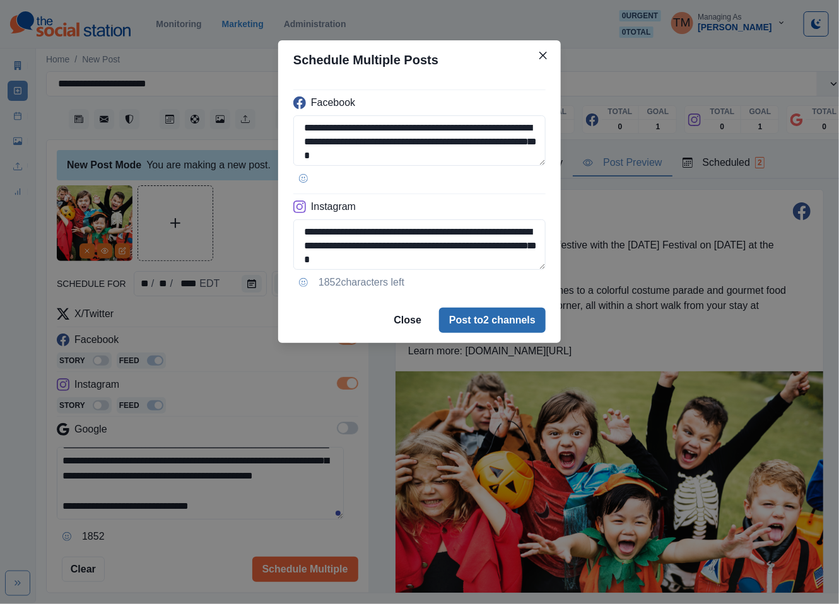
click at [519, 322] on button "Post to 2 channels" at bounding box center [492, 320] width 107 height 25
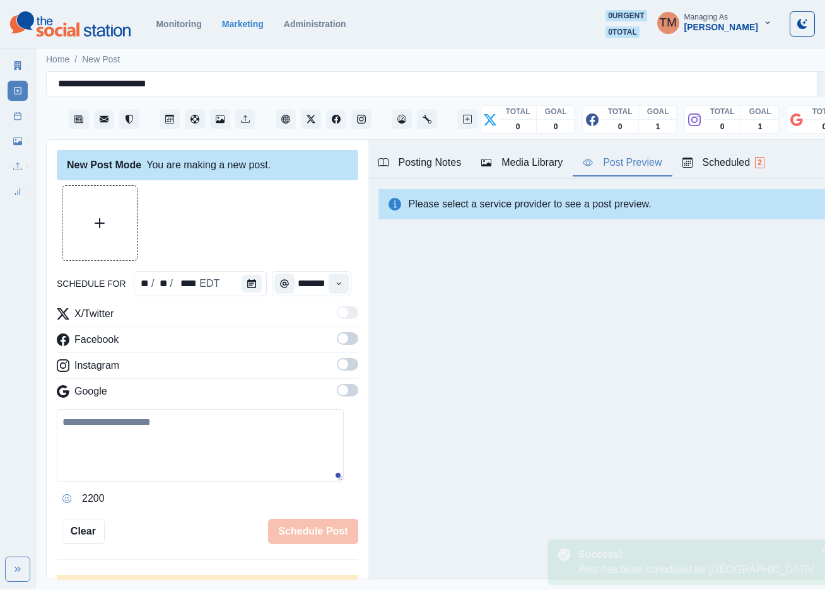
scroll to position [0, 0]
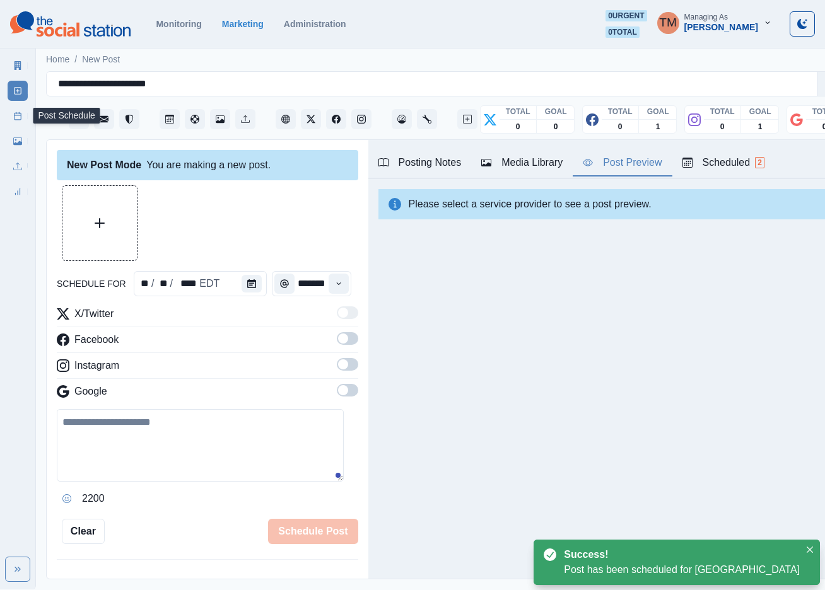
click at [14, 120] on icon at bounding box center [17, 116] width 9 height 9
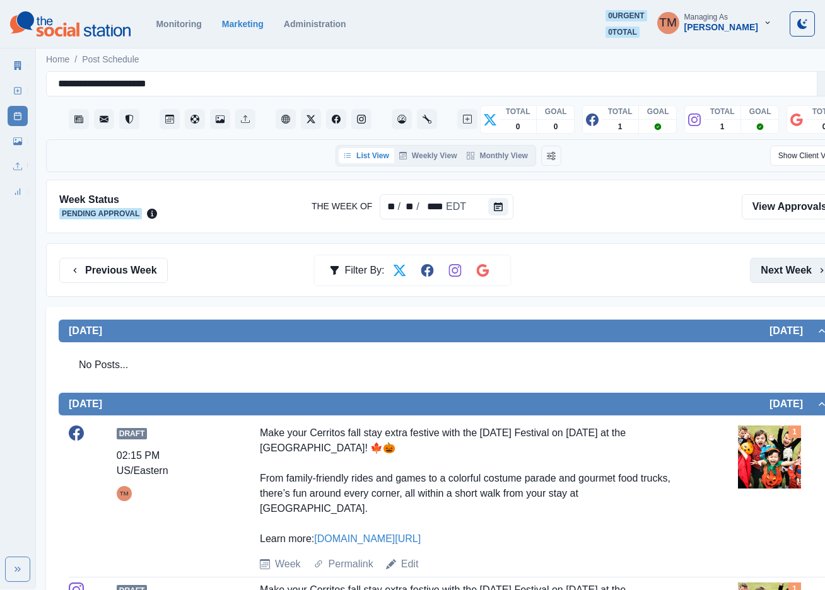
click at [789, 267] on button "Next Week" at bounding box center [794, 270] width 88 height 25
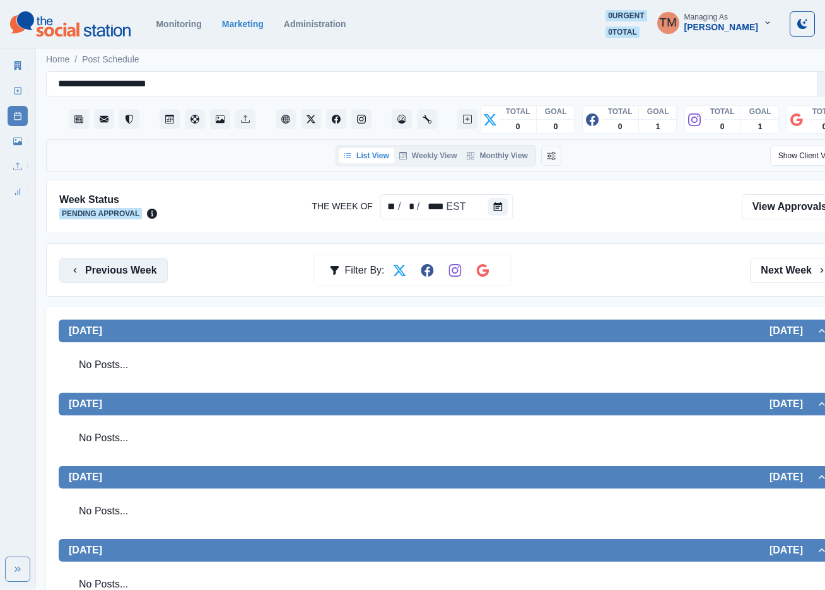
click at [110, 267] on button "Previous Week" at bounding box center [113, 270] width 109 height 25
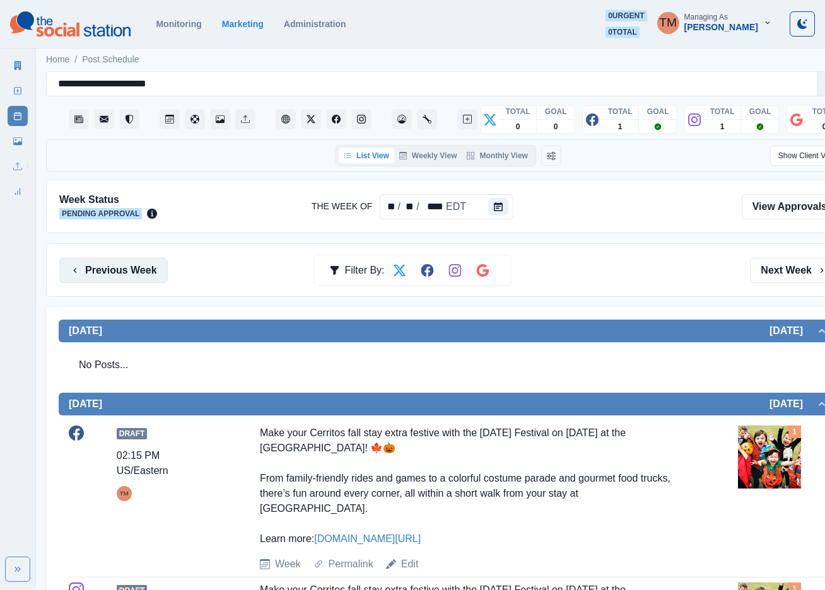
click at [110, 267] on button "Previous Week" at bounding box center [113, 270] width 109 height 25
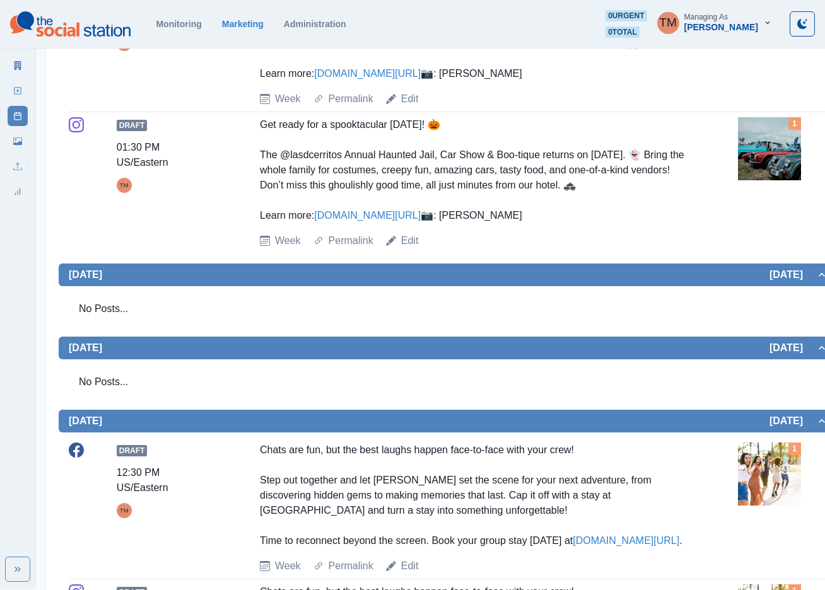
scroll to position [95, 0]
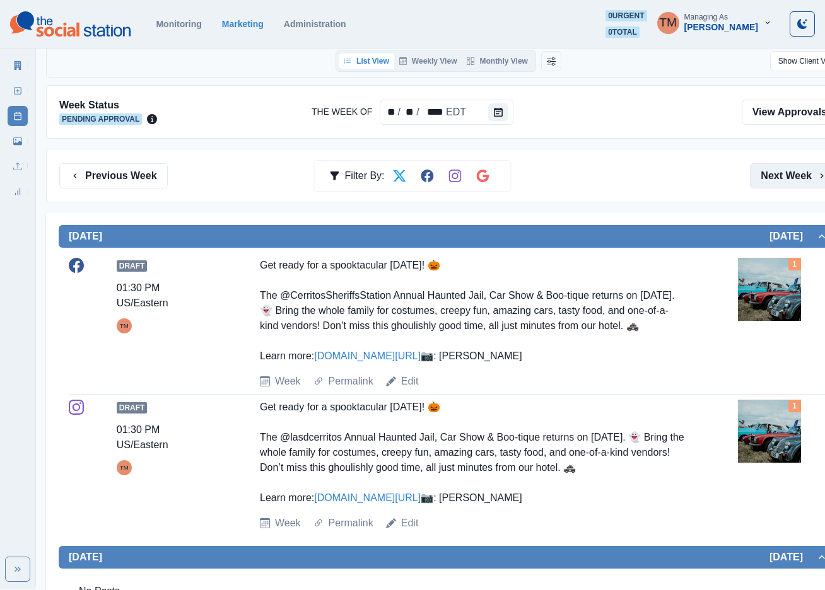
click at [795, 180] on button "Next Week" at bounding box center [794, 175] width 88 height 25
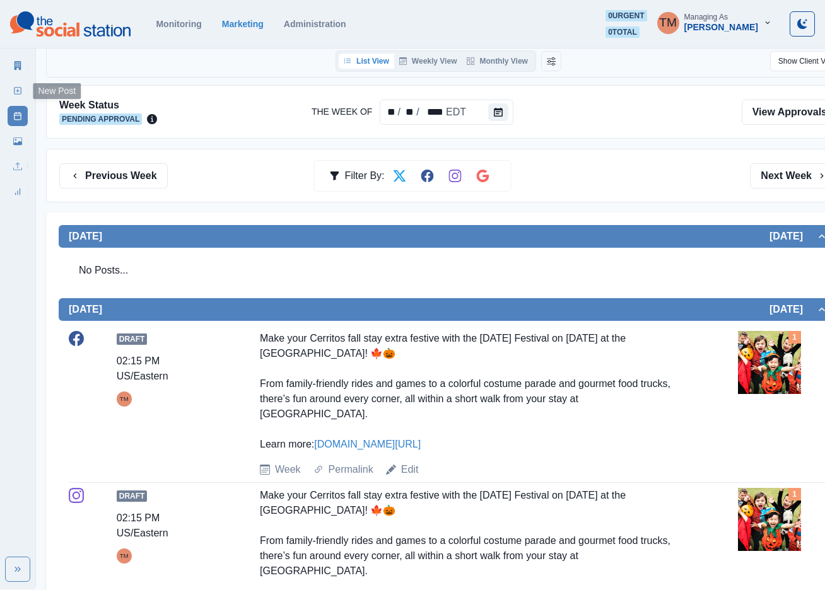
click at [16, 89] on icon at bounding box center [17, 90] width 9 height 9
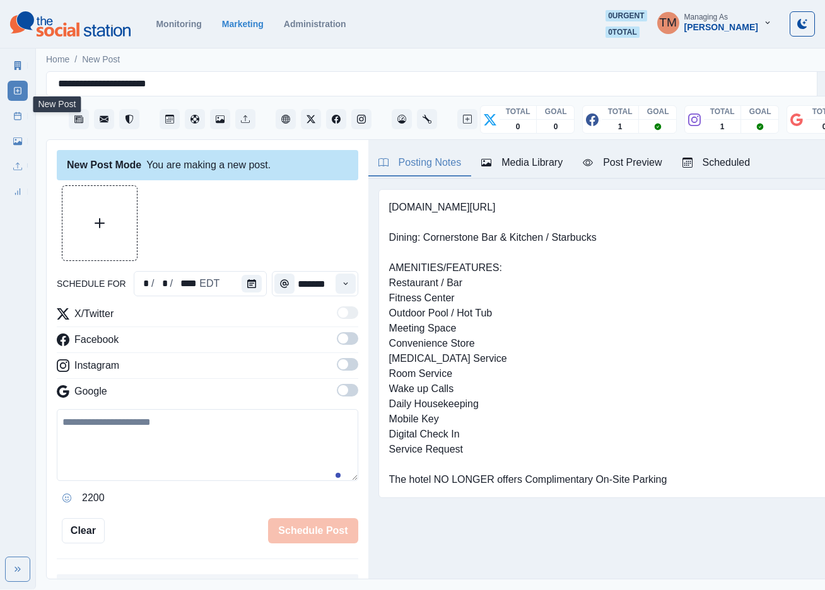
scroll to position [13, 0]
click at [247, 279] on icon "Calendar" at bounding box center [251, 283] width 9 height 9
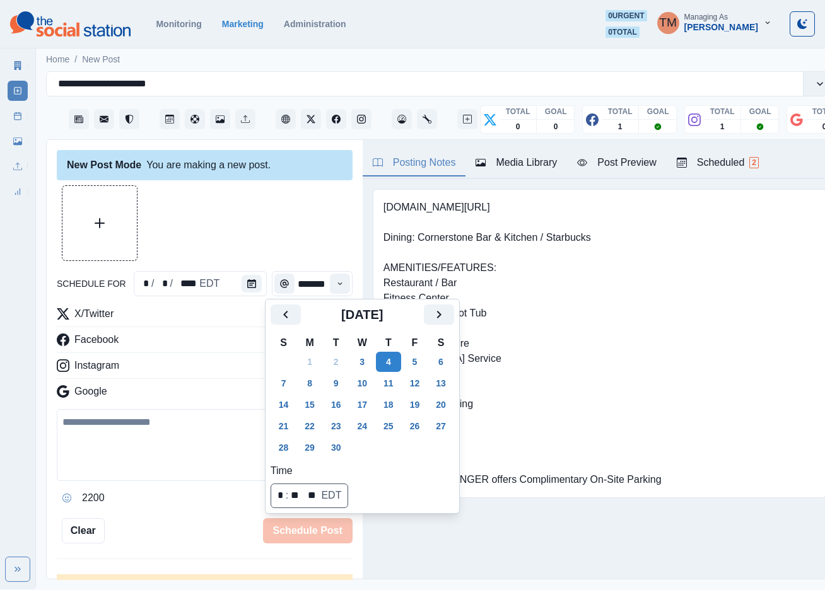
scroll to position [0, 0]
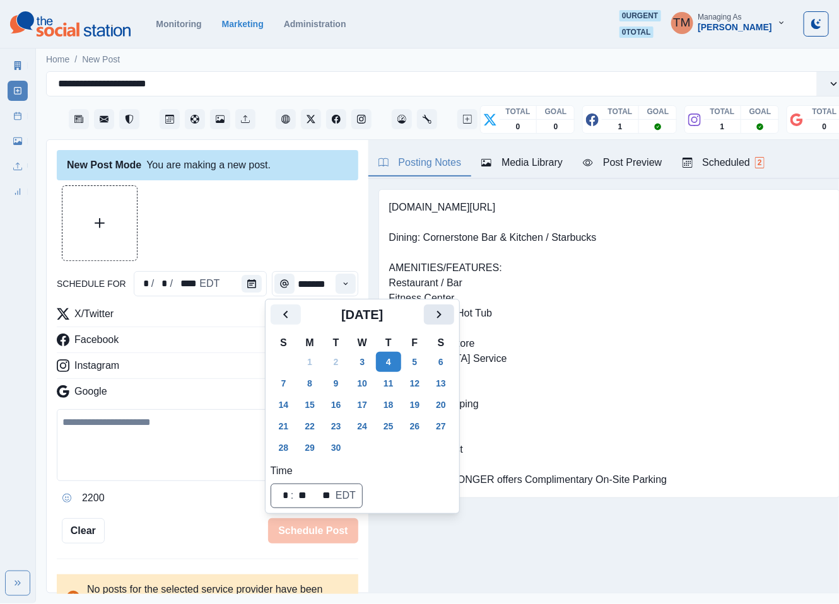
click at [447, 314] on button "Next" at bounding box center [439, 315] width 30 height 20
click at [419, 447] on button "31" at bounding box center [414, 448] width 25 height 20
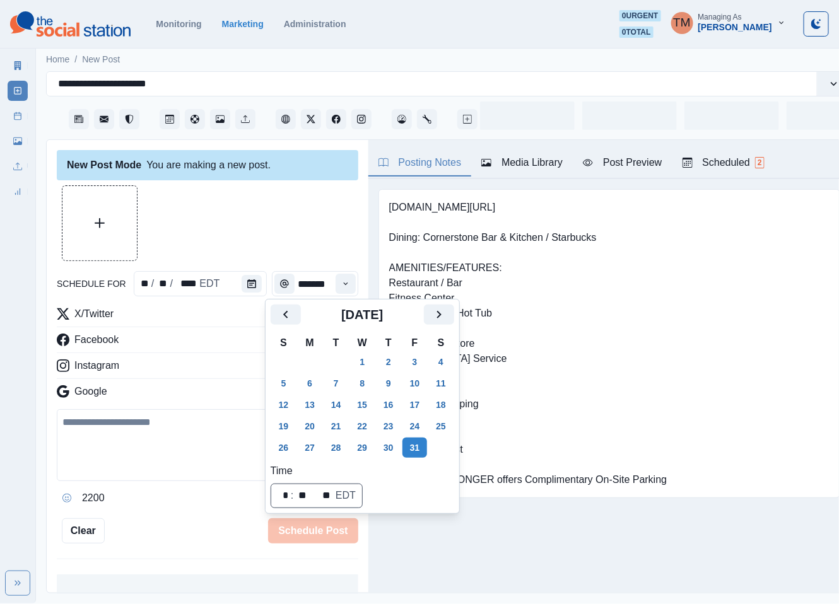
click at [256, 222] on div at bounding box center [208, 223] width 302 height 76
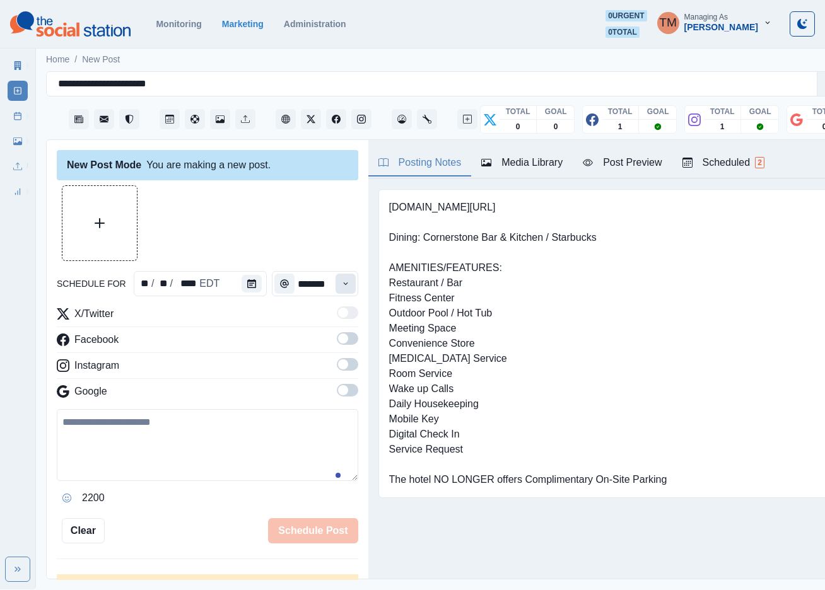
click at [341, 288] on icon "Time" at bounding box center [345, 283] width 9 height 9
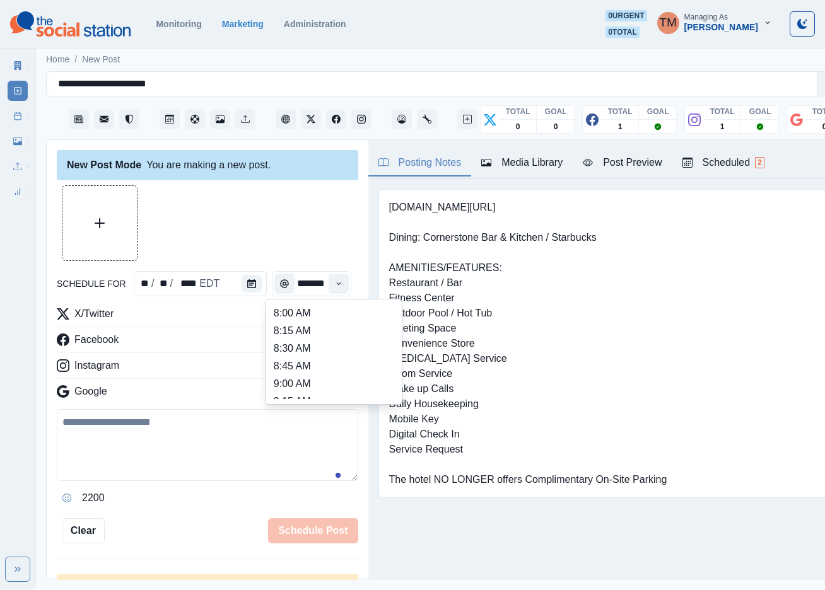
scroll to position [257, 0]
click at [312, 317] on ul "8:00 AM 8:15 AM 8:30 AM 8:45 AM 9:00 AM 9:15 AM 9:30 AM 9:45 AM 10:00 AM 10:15 …" at bounding box center [334, 352] width 126 height 95
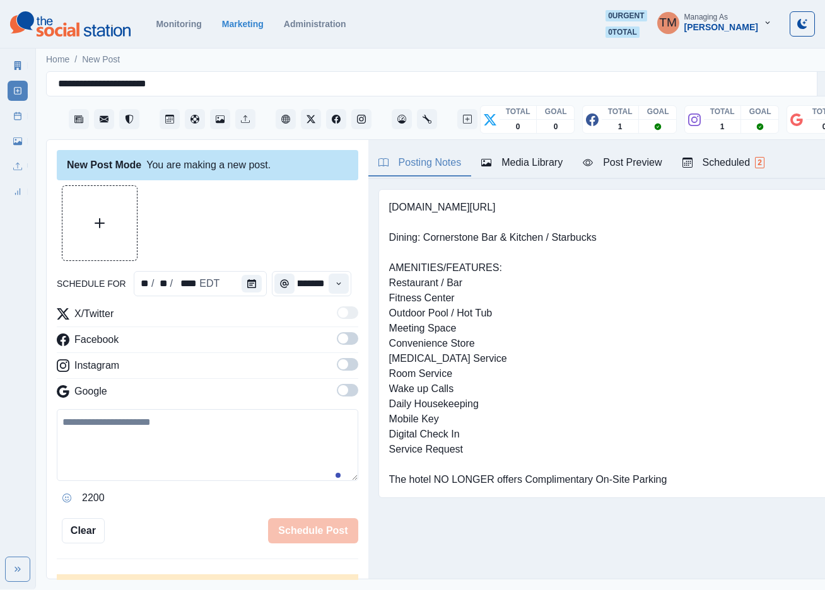
type input "********"
click at [337, 338] on span at bounding box center [347, 338] width 21 height 13
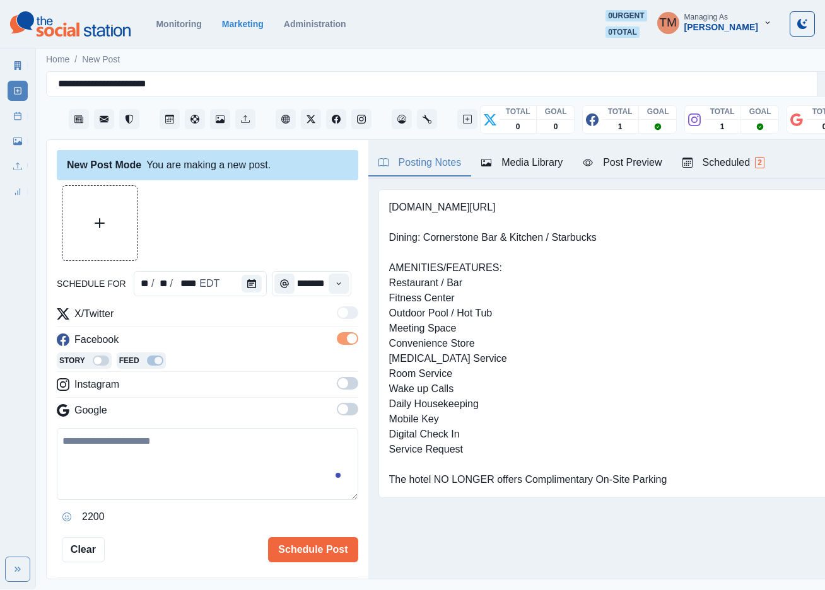
scroll to position [0, 0]
click at [339, 385] on span at bounding box center [347, 383] width 21 height 13
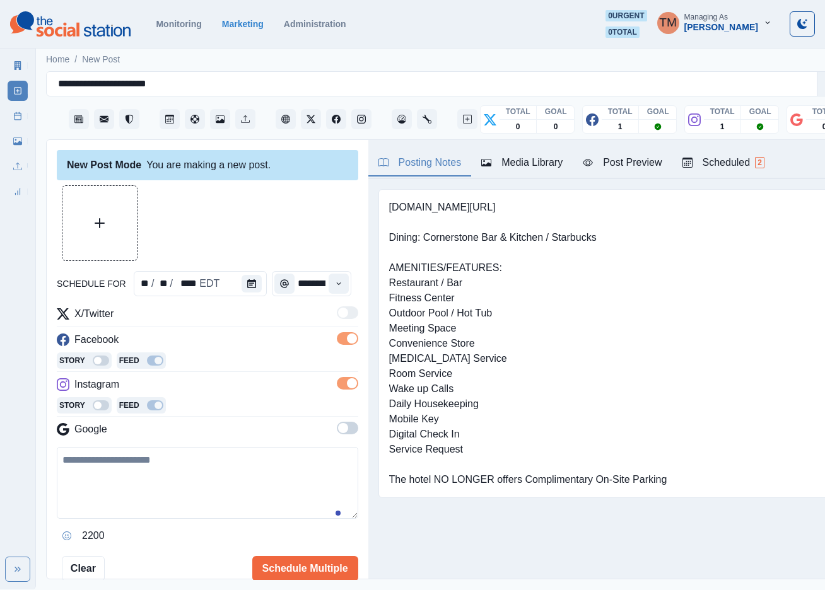
drag, startPoint x: 178, startPoint y: 483, endPoint x: 184, endPoint y: 485, distance: 6.6
click at [179, 484] on textarea at bounding box center [208, 483] width 302 height 72
paste textarea "**********"
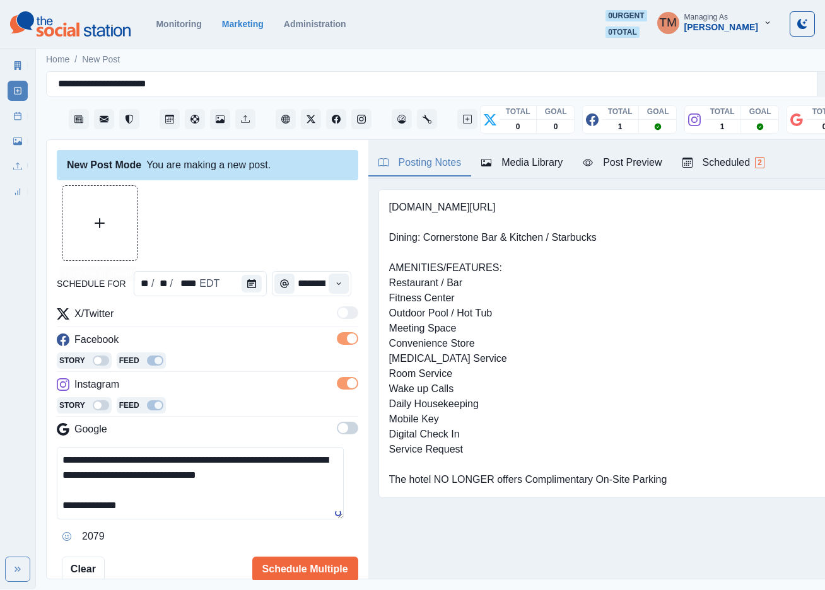
type textarea "**********"
click at [107, 221] on button "Upload Media" at bounding box center [99, 223] width 74 height 74
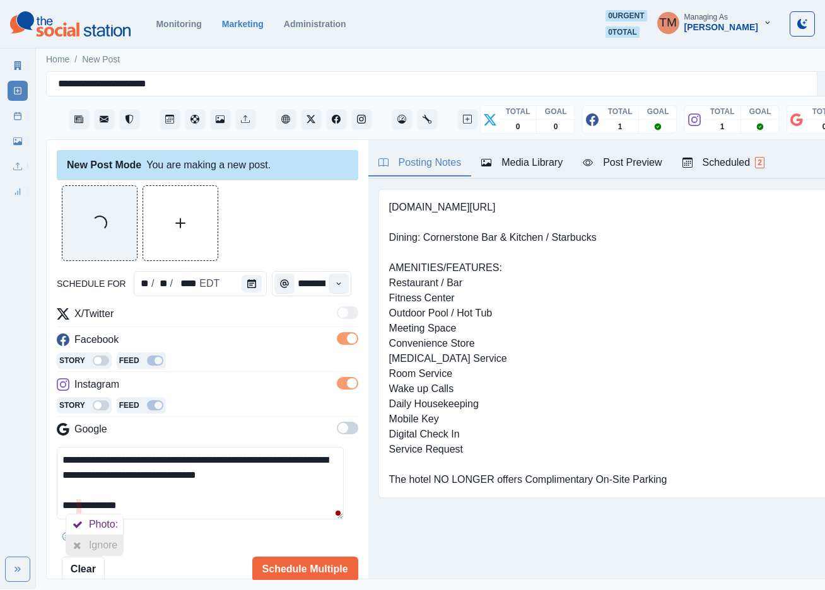
click at [86, 544] on div at bounding box center [77, 546] width 23 height 20
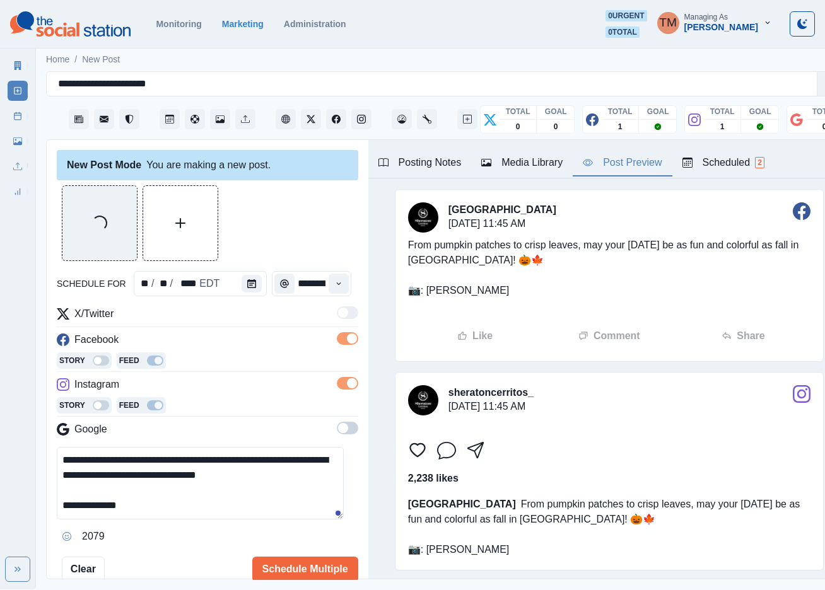
click at [649, 163] on div "Post Preview" at bounding box center [622, 162] width 79 height 15
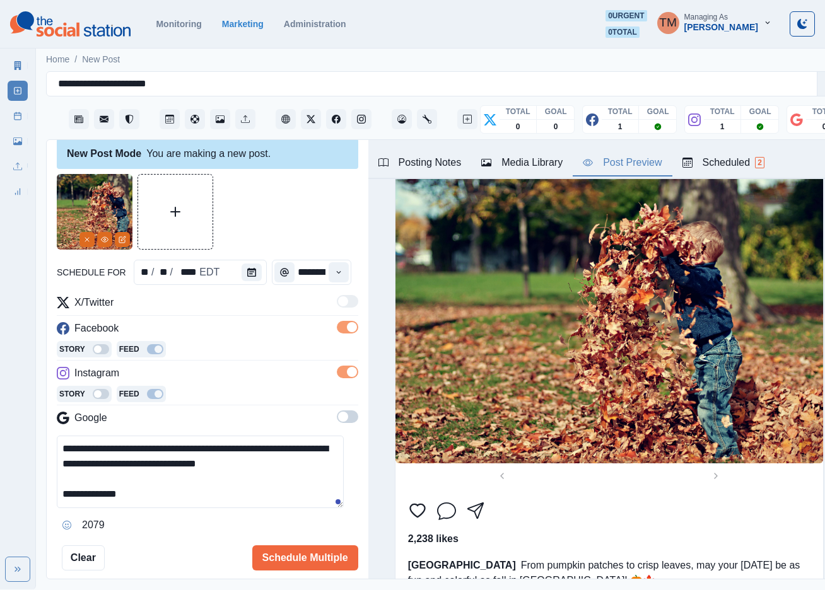
scroll to position [74, 0]
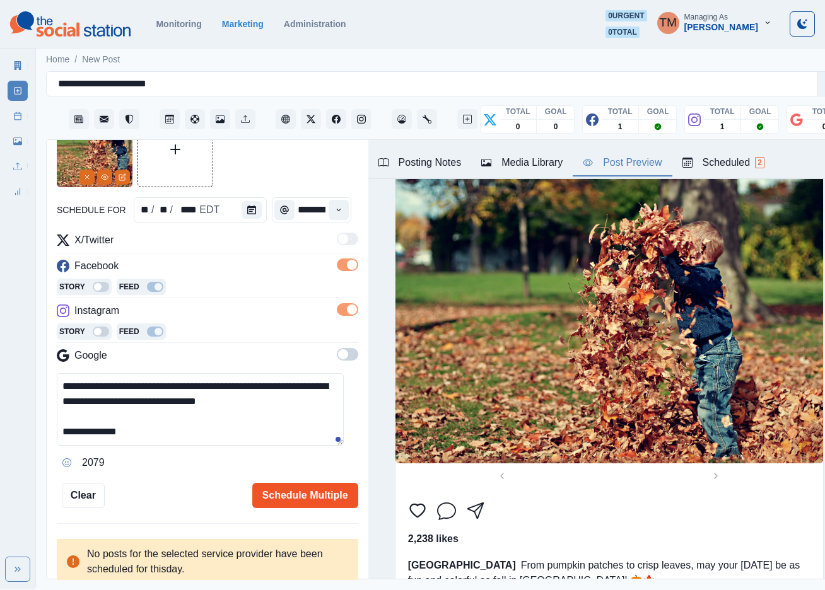
click at [317, 494] on button "Schedule Multiple" at bounding box center [305, 495] width 106 height 25
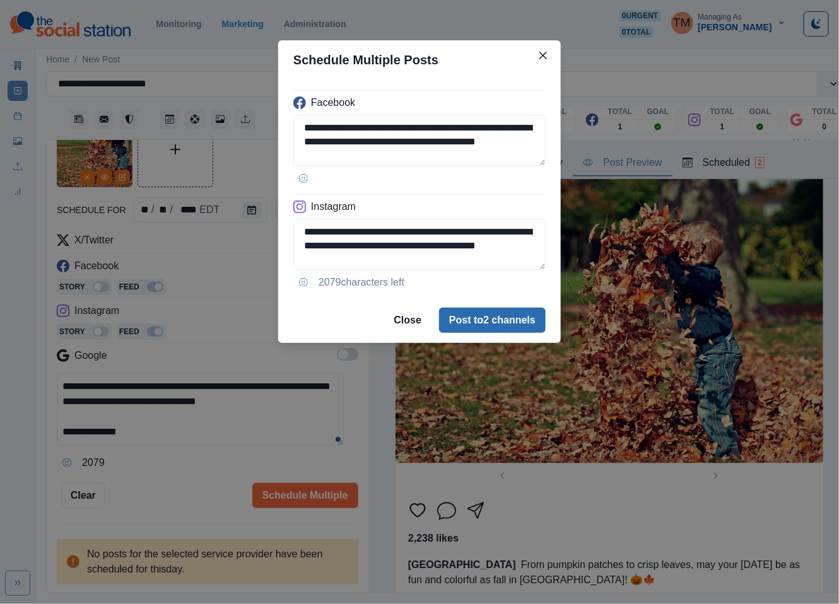
click at [519, 322] on button "Post to 2 channels" at bounding box center [492, 320] width 107 height 25
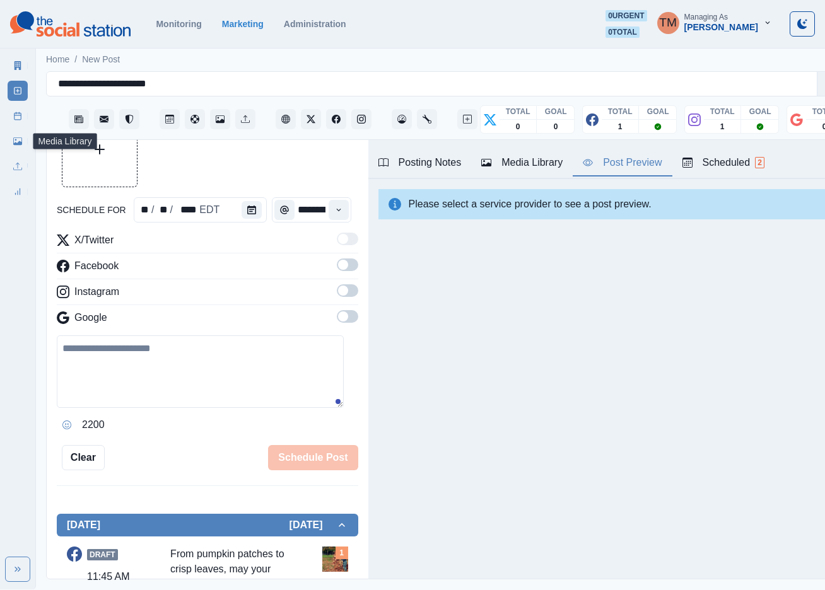
click at [21, 138] on icon at bounding box center [17, 141] width 9 height 9
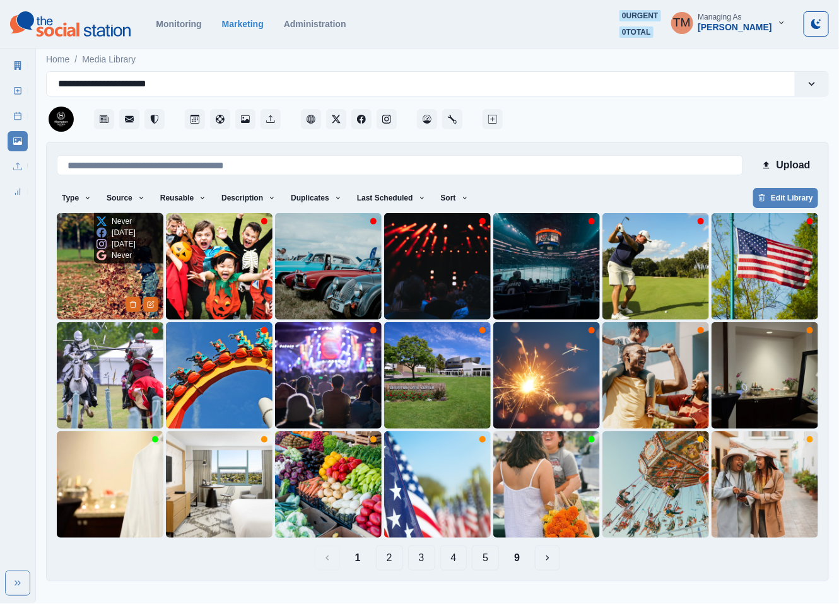
click at [74, 267] on img at bounding box center [110, 266] width 107 height 107
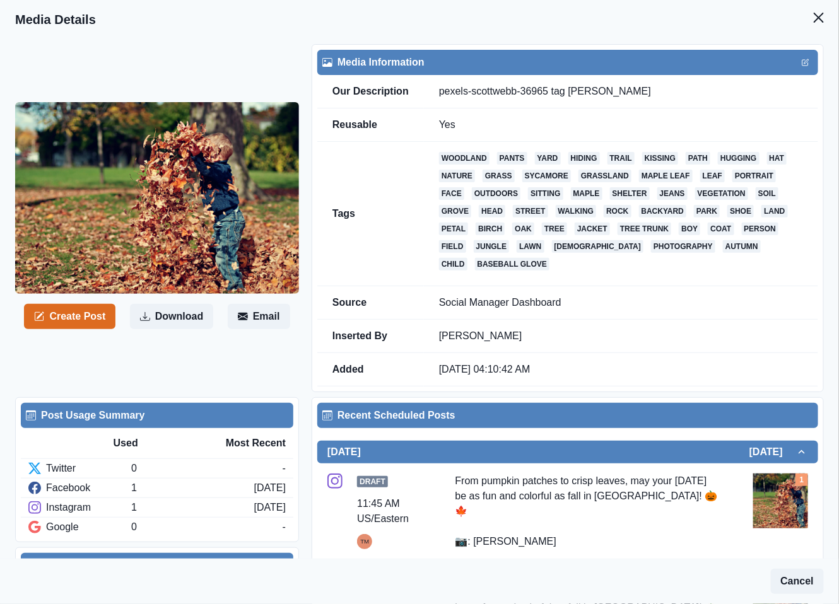
click at [819, 21] on header "Media Details" at bounding box center [419, 19] width 839 height 39
click at [814, 20] on icon "Close" at bounding box center [819, 18] width 10 height 10
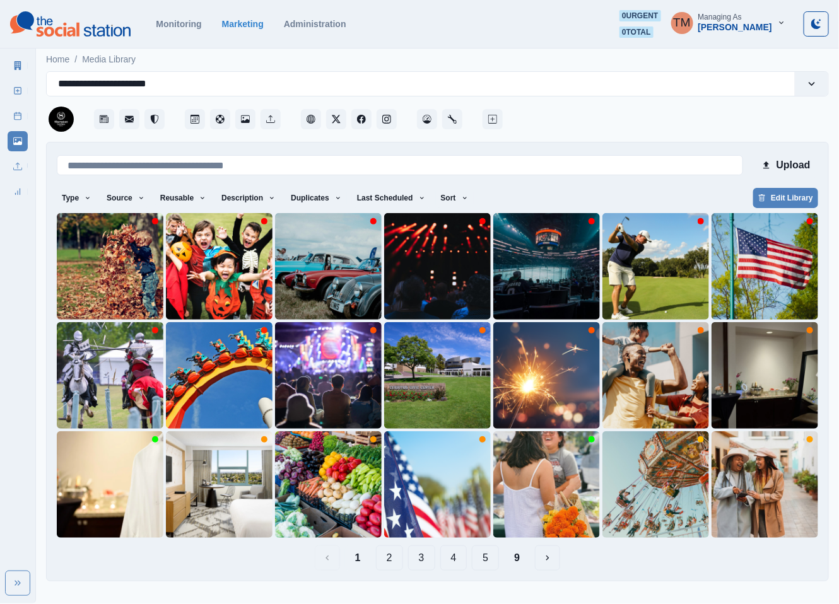
drag, startPoint x: 450, startPoint y: 201, endPoint x: 450, endPoint y: 213, distance: 12.0
click at [461, 201] on icon "button" at bounding box center [465, 198] width 8 height 8
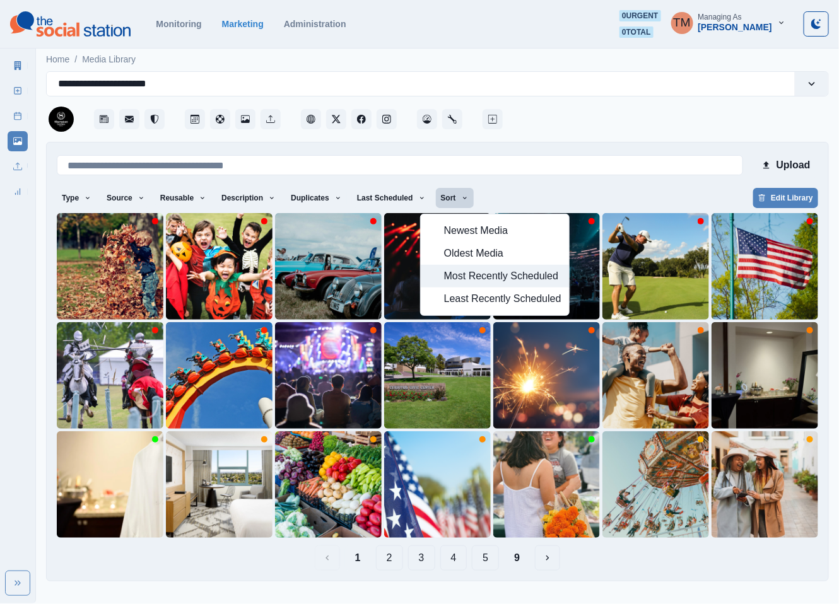
click at [481, 275] on span "Most Recently Scheduled" at bounding box center [502, 276] width 117 height 15
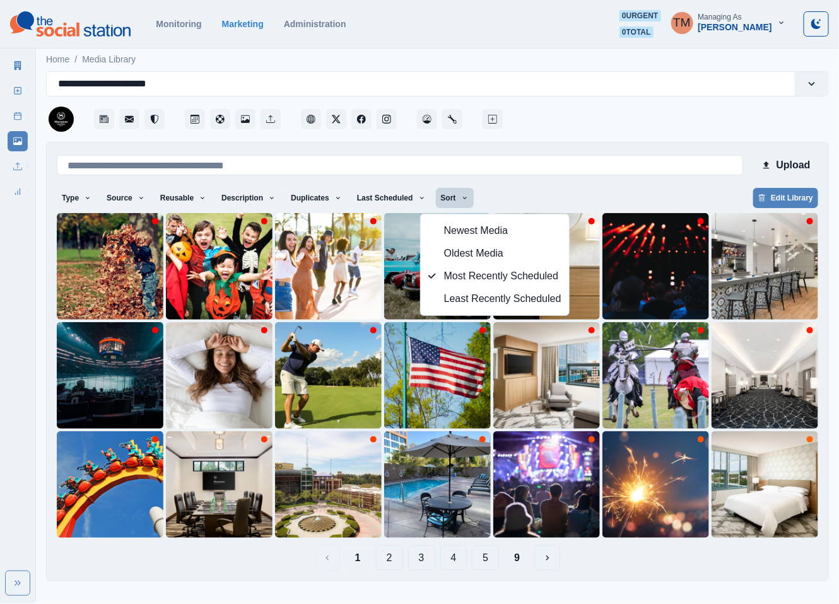
click at [559, 180] on div "Upload Type Any Image Video Source Any Upload Social Manager Found: Instagram F…" at bounding box center [437, 362] width 761 height 418
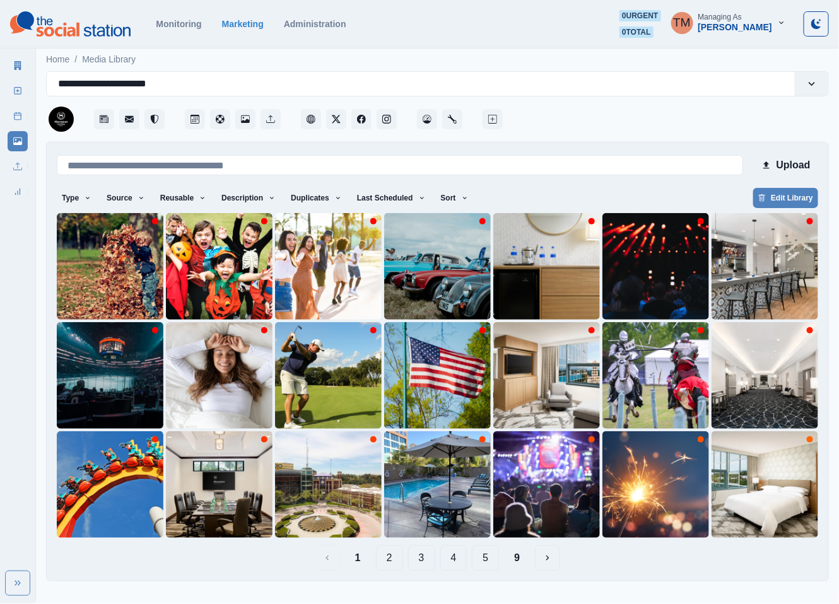
click at [19, 117] on icon at bounding box center [17, 116] width 9 height 9
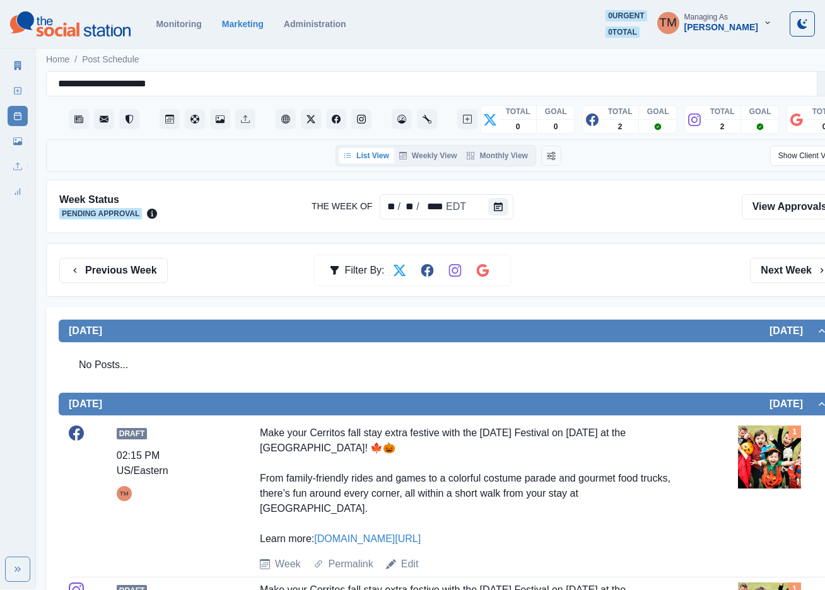
drag, startPoint x: 139, startPoint y: 264, endPoint x: 131, endPoint y: 285, distance: 22.4
click at [139, 267] on button "Previous Week" at bounding box center [113, 270] width 109 height 25
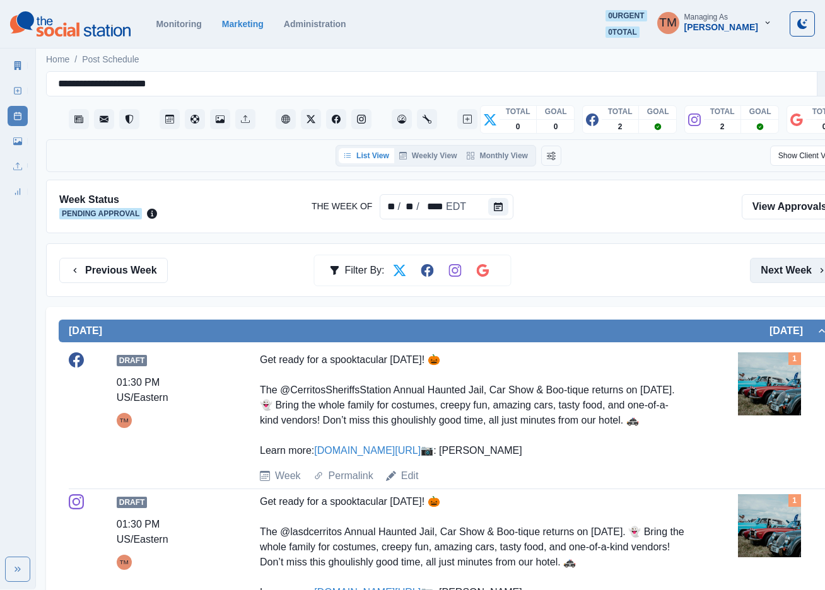
click at [778, 271] on button "Next Week" at bounding box center [794, 270] width 88 height 25
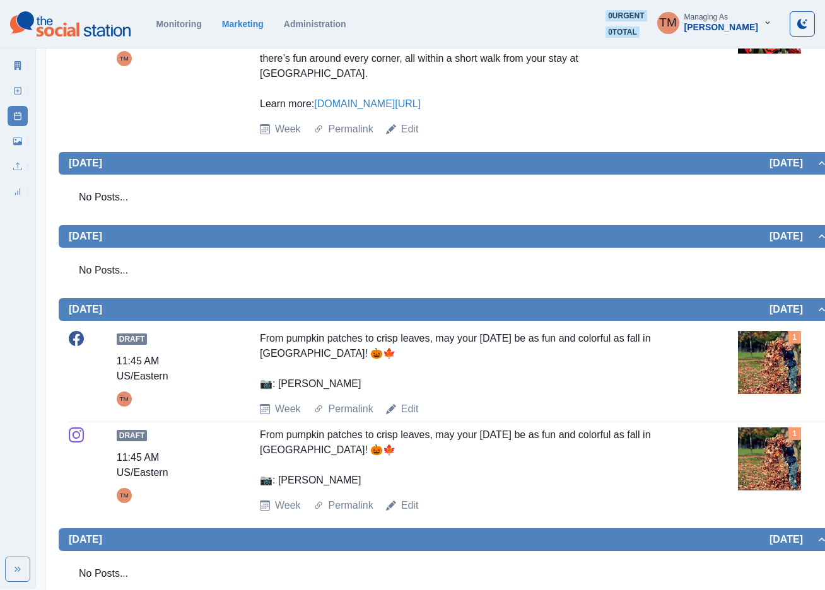
scroll to position [702, 0]
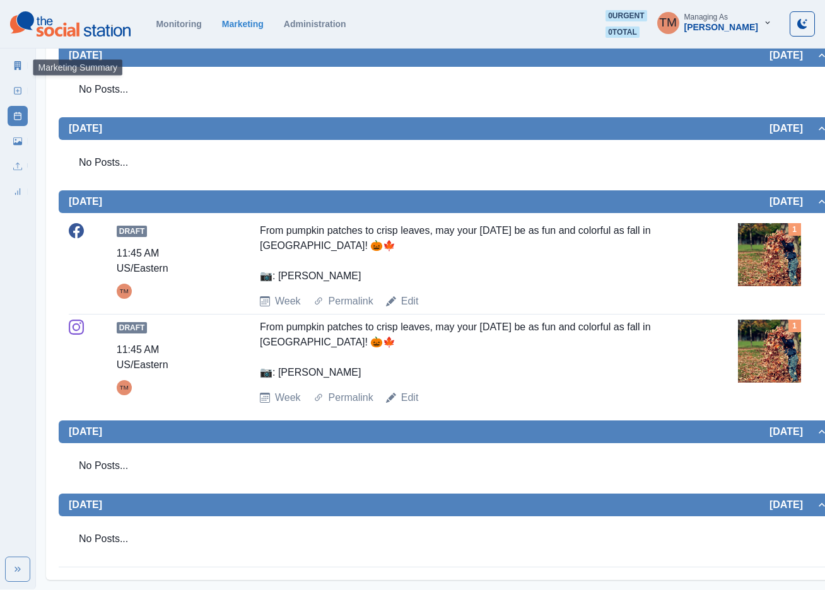
click at [14, 64] on icon at bounding box center [17, 65] width 9 height 9
